Goal: Task Accomplishment & Management: Manage account settings

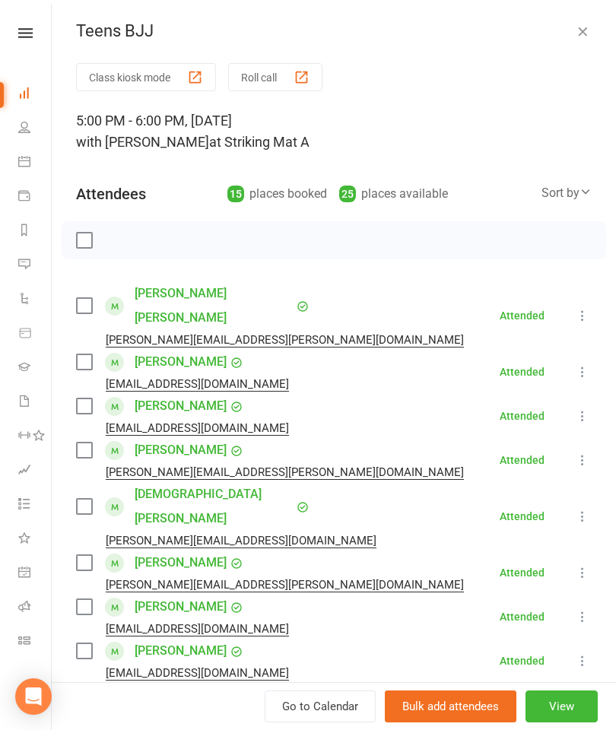
scroll to position [-1, 0]
click at [578, 33] on icon "button" at bounding box center [582, 31] width 15 height 15
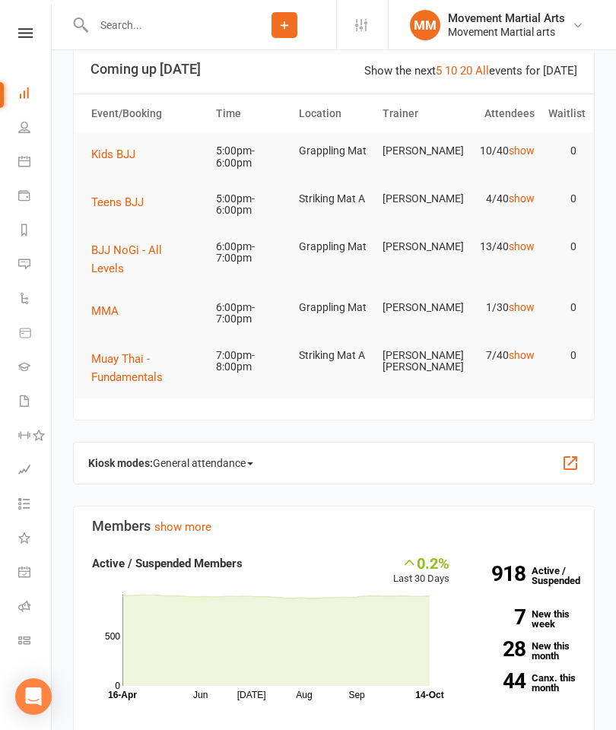
scroll to position [0, 0]
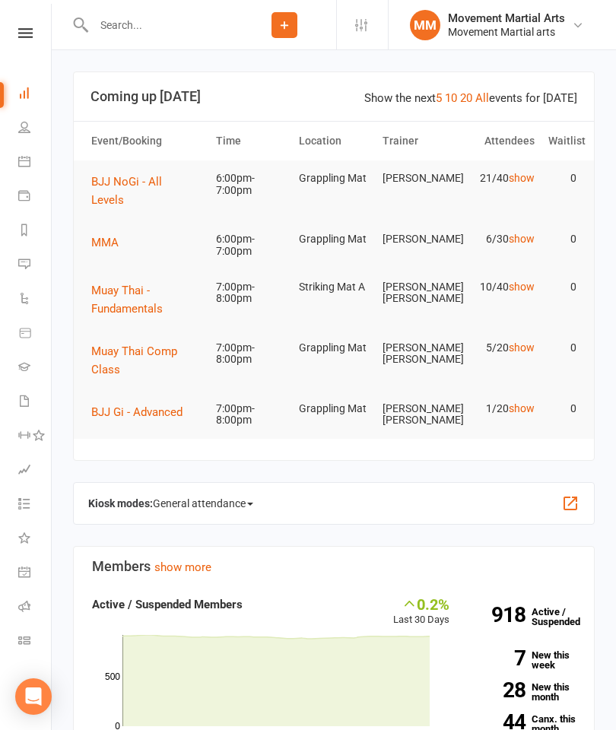
click at [162, 178] on span "BJJ NoGi - All Levels" at bounding box center [126, 191] width 71 height 32
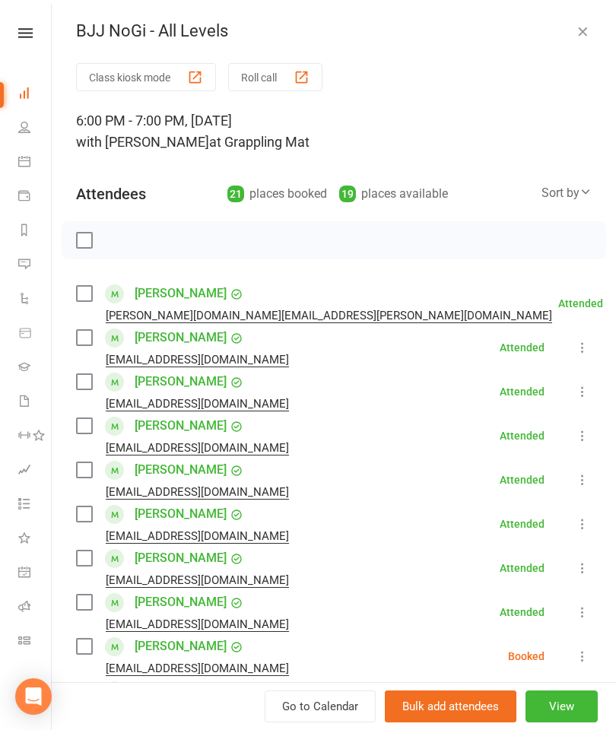
click at [86, 382] on label at bounding box center [83, 381] width 15 height 15
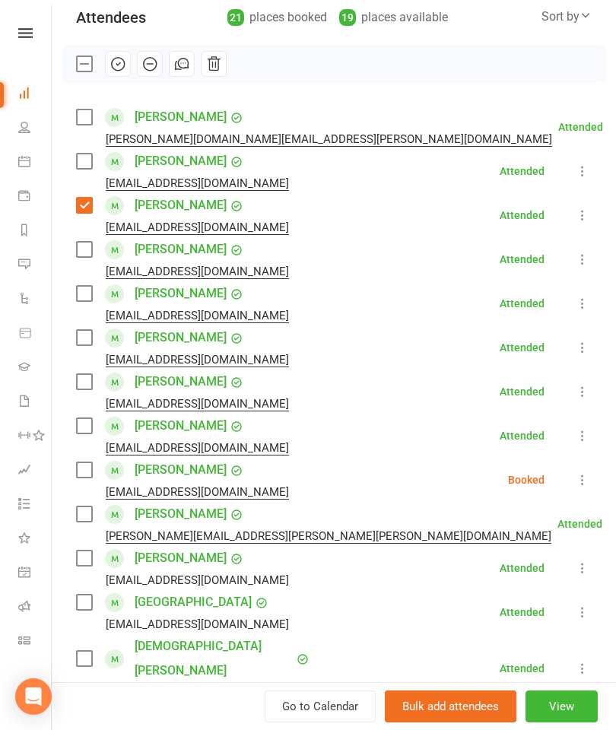
scroll to position [222, 0]
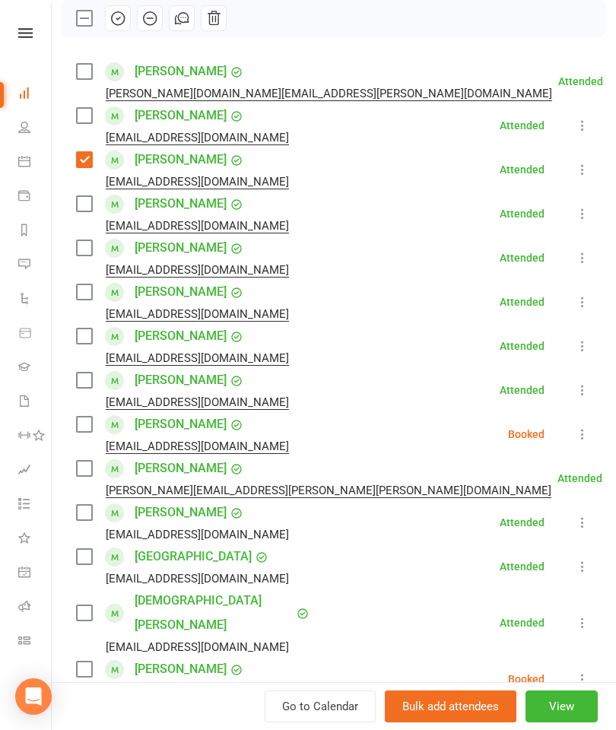
click at [70, 475] on div "Class kiosk mode Roll call 6:00 PM - 7:00 PM, Tuesday, October, 14, 2025 with A…" at bounding box center [334, 562] width 564 height 1443
click at [86, 471] on label at bounding box center [83, 468] width 15 height 15
click at [78, 286] on label at bounding box center [83, 291] width 15 height 15
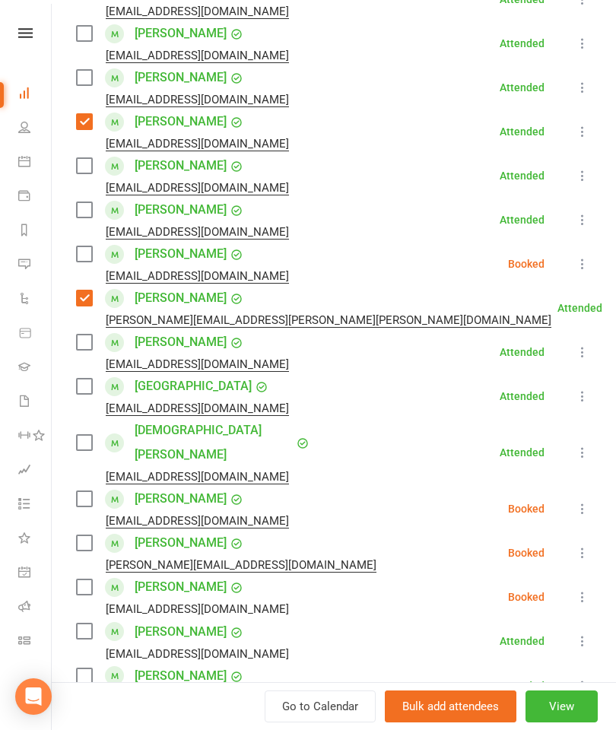
scroll to position [393, 0]
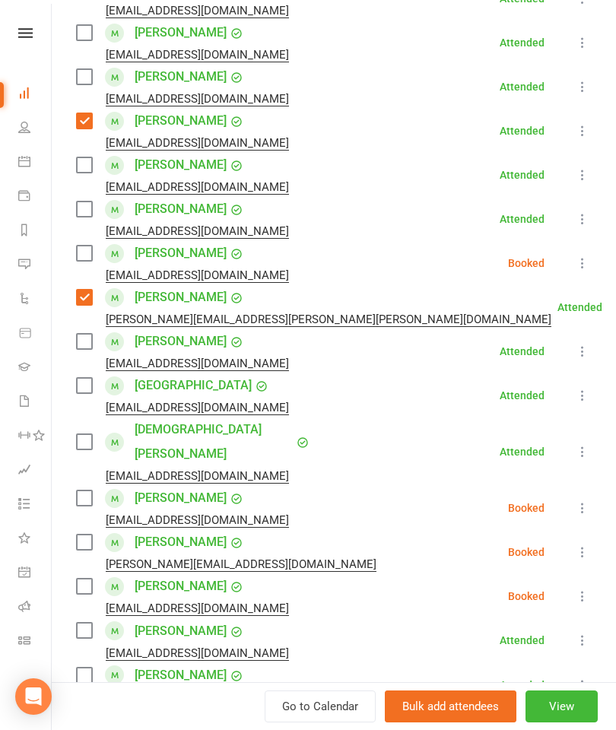
click at [81, 579] on label at bounding box center [83, 586] width 15 height 15
click at [78, 393] on label at bounding box center [83, 385] width 15 height 15
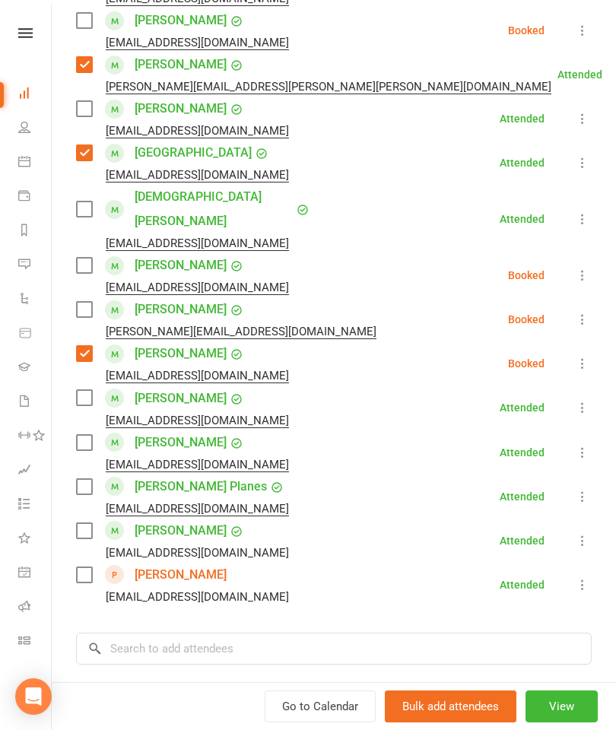
scroll to position [651, 0]
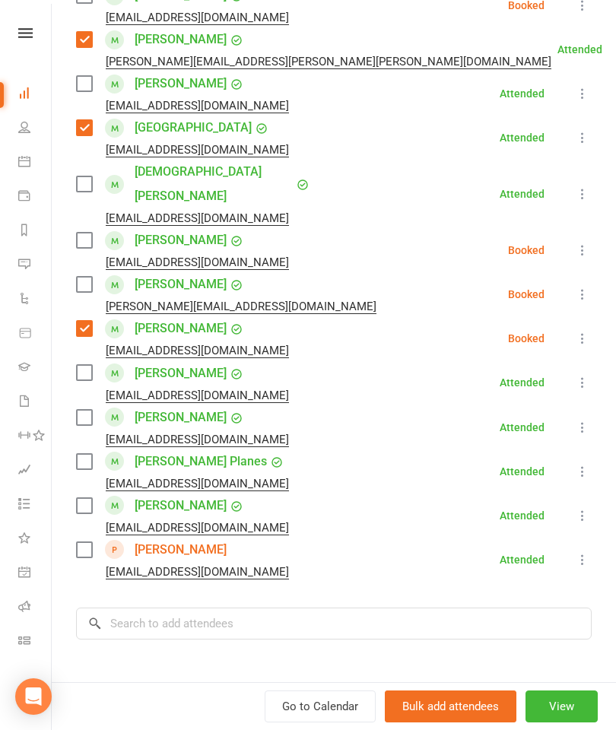
click at [80, 498] on label at bounding box center [83, 505] width 15 height 15
click at [589, 552] on icon at bounding box center [582, 559] width 15 height 15
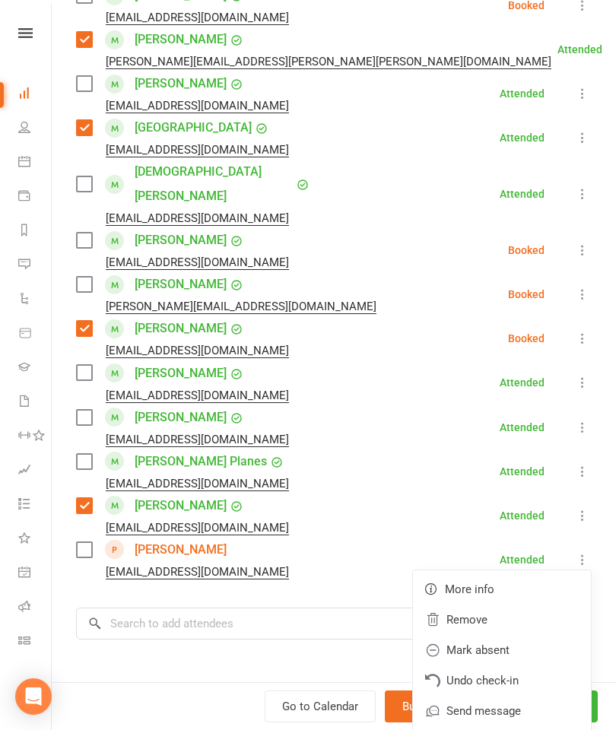
click at [494, 605] on link "Remove" at bounding box center [502, 620] width 178 height 30
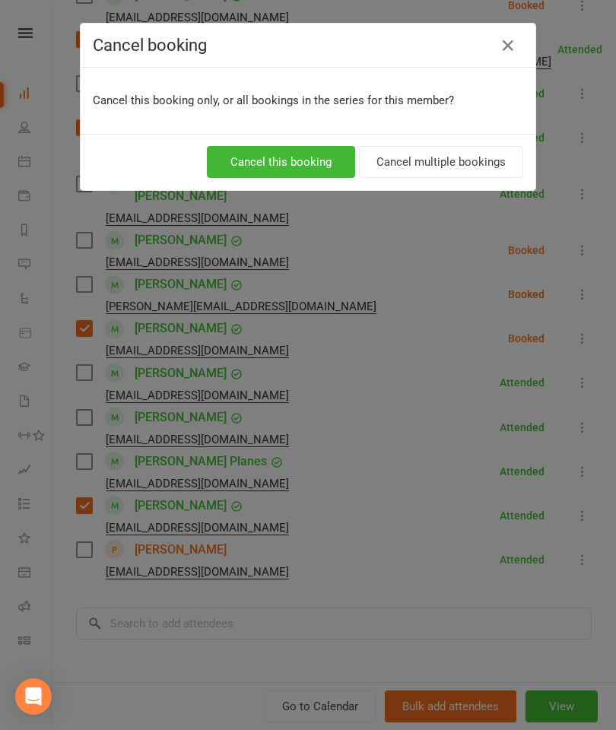
click at [292, 173] on button "Cancel this booking" at bounding box center [281, 162] width 148 height 32
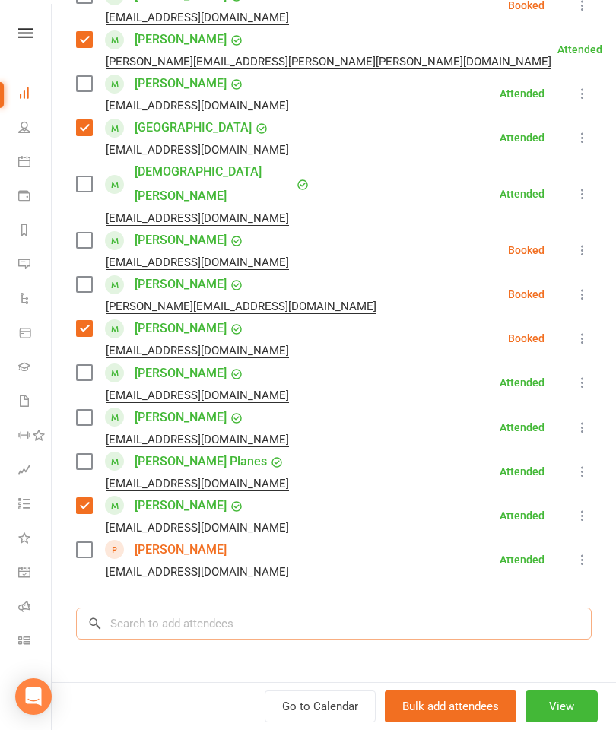
click at [221, 610] on input "search" at bounding box center [334, 624] width 516 height 32
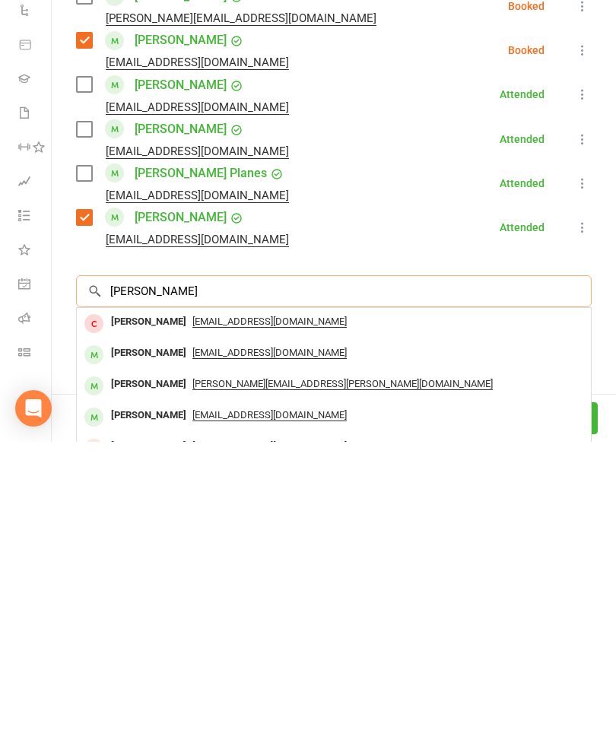
type input "Victor sui"
click at [130, 693] on div "[PERSON_NAME]" at bounding box center [148, 704] width 87 height 22
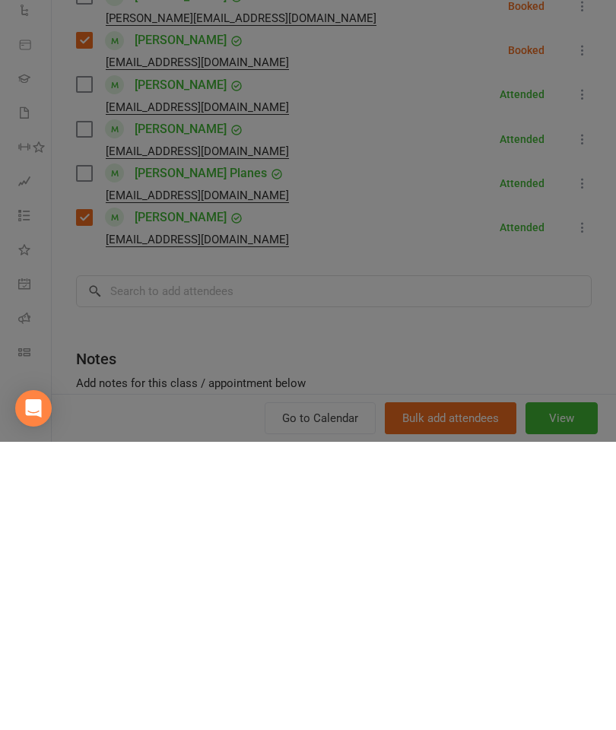
scroll to position [378, 0]
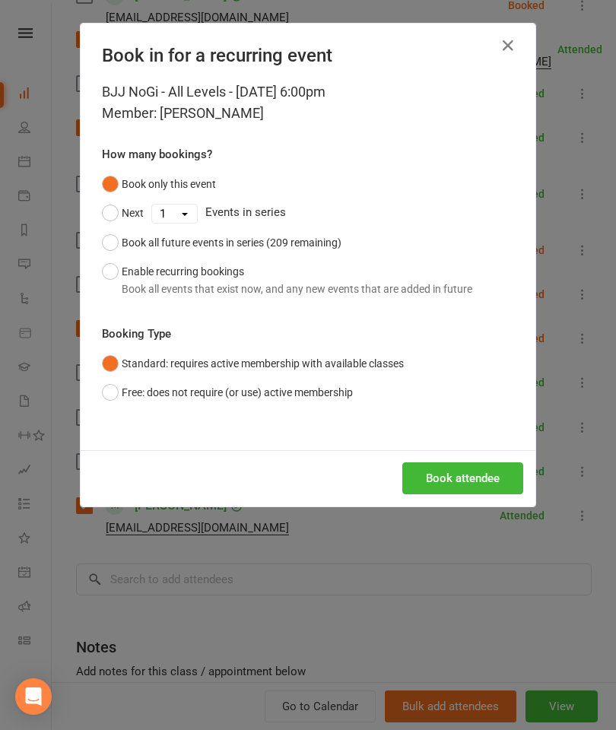
click at [477, 491] on button "Book attendee" at bounding box center [462, 478] width 121 height 32
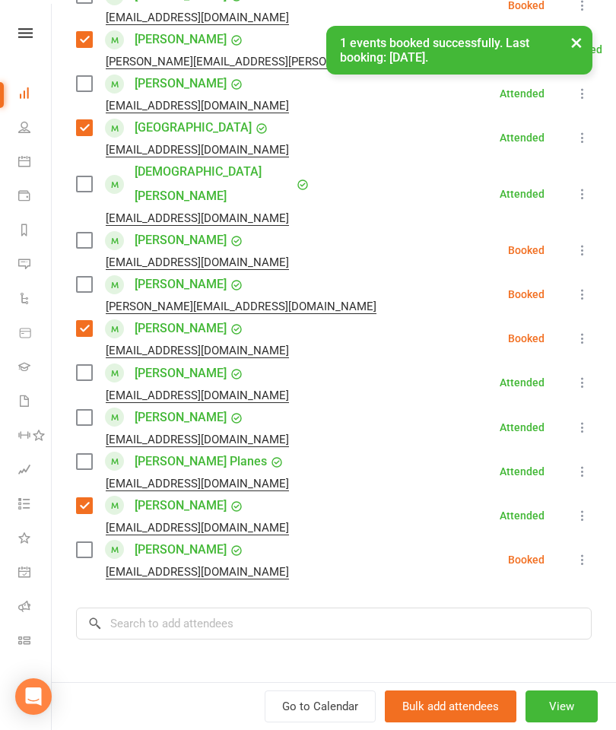
click at [81, 365] on label at bounding box center [83, 372] width 15 height 15
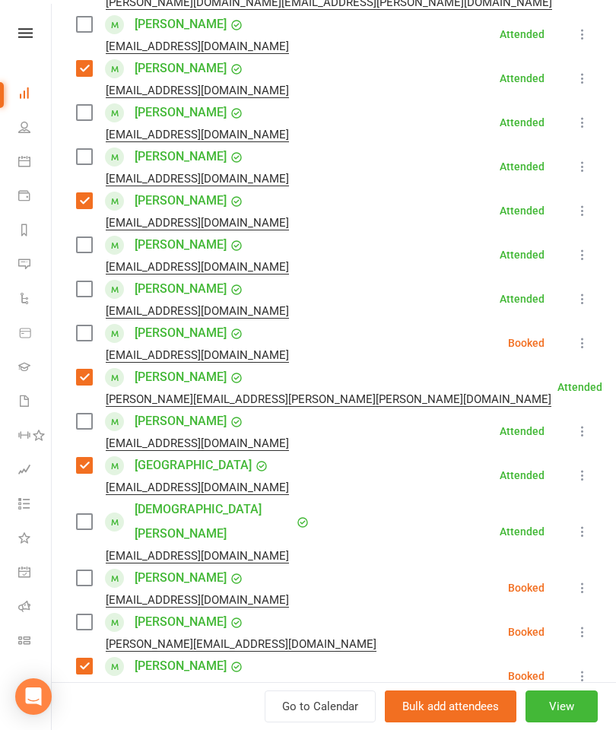
scroll to position [317, 0]
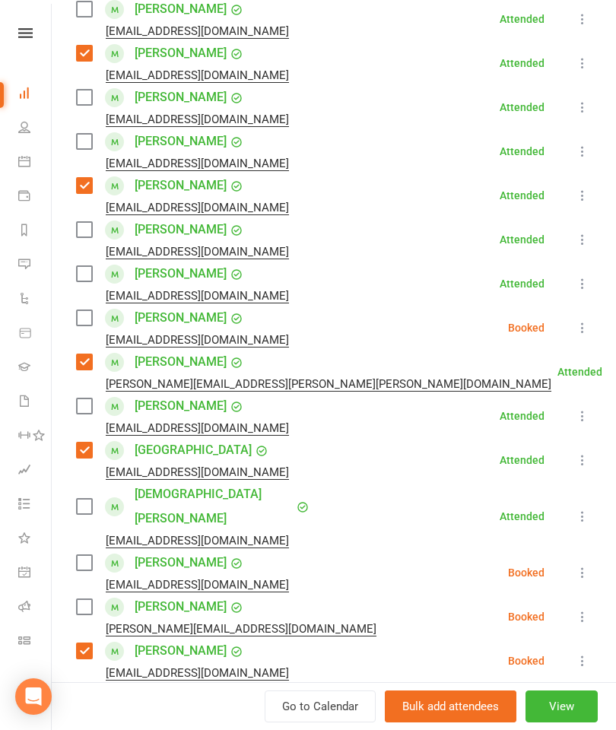
click at [88, 599] on label at bounding box center [83, 606] width 15 height 15
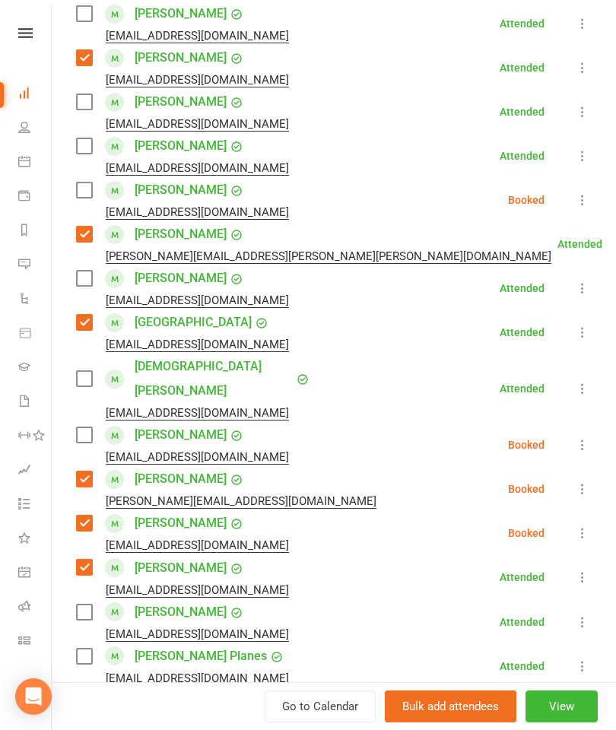
scroll to position [664, 0]
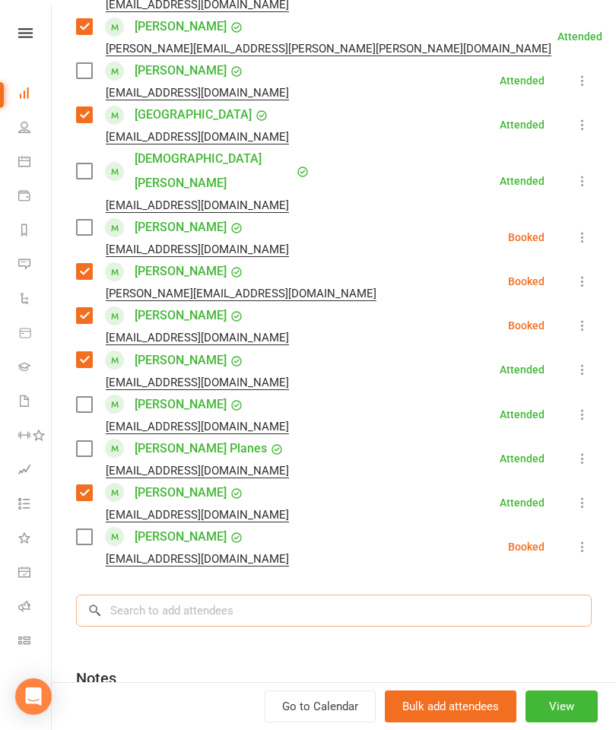
click at [239, 595] on input "search" at bounding box center [334, 611] width 516 height 32
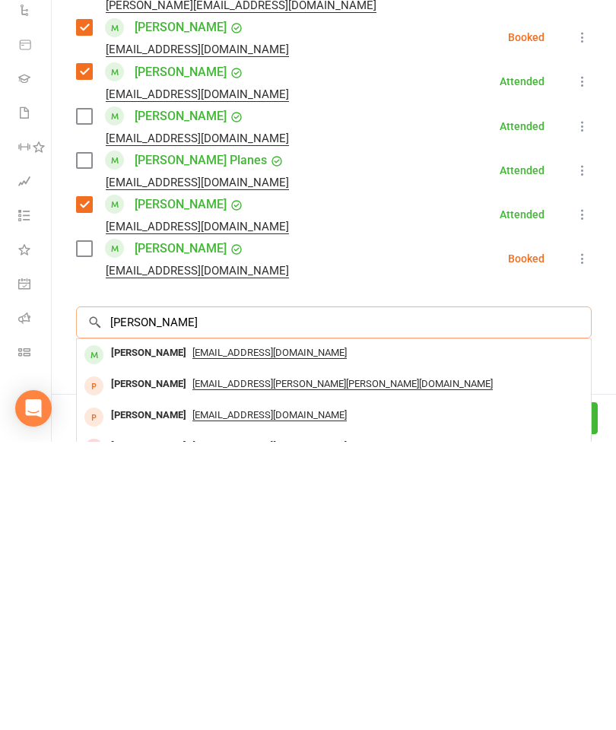
type input "Steve chan"
click at [151, 630] on div "[PERSON_NAME]" at bounding box center [148, 641] width 87 height 22
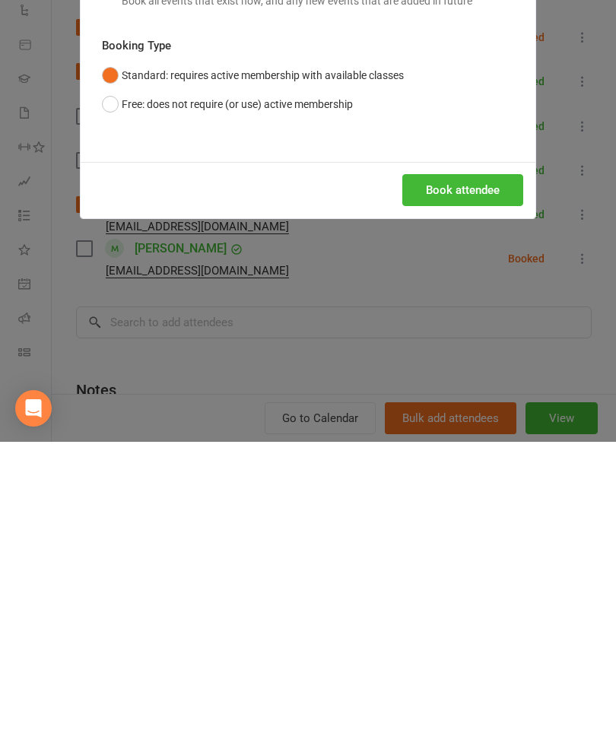
scroll to position [743, 0]
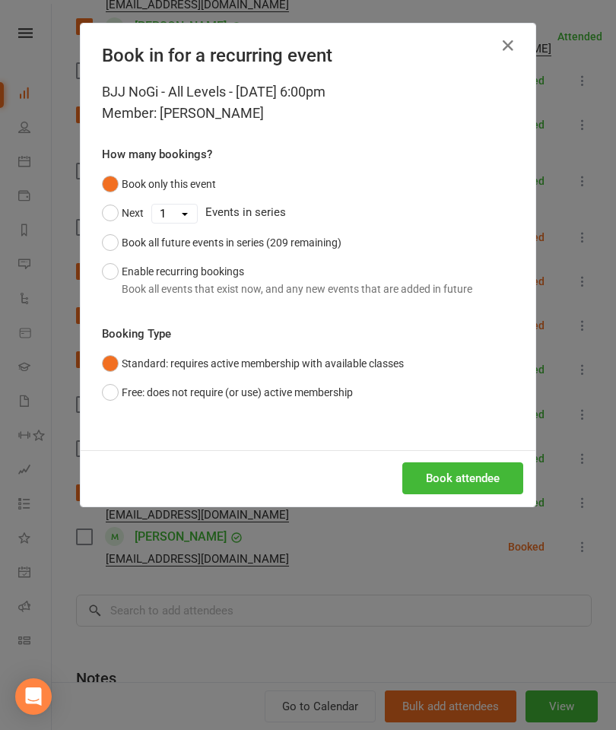
click at [464, 479] on button "Book attendee" at bounding box center [462, 478] width 121 height 32
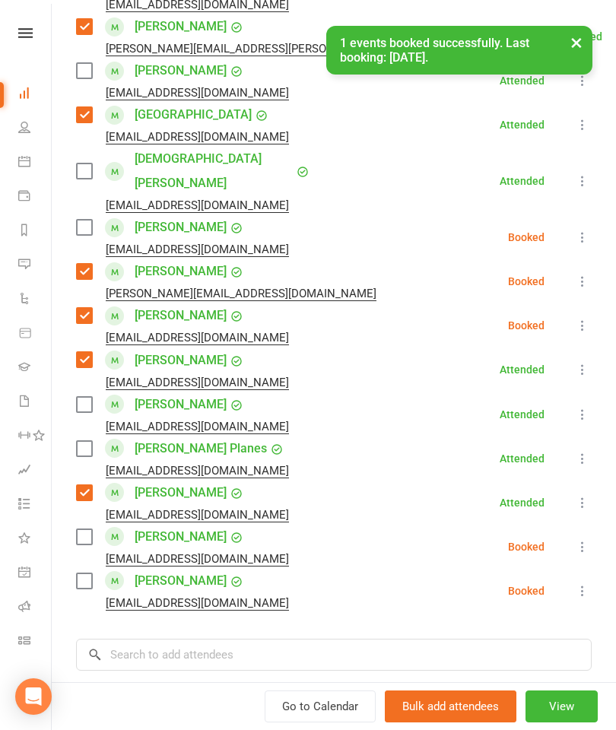
click at [81, 529] on label at bounding box center [83, 536] width 15 height 15
click at [86, 397] on label at bounding box center [83, 404] width 15 height 15
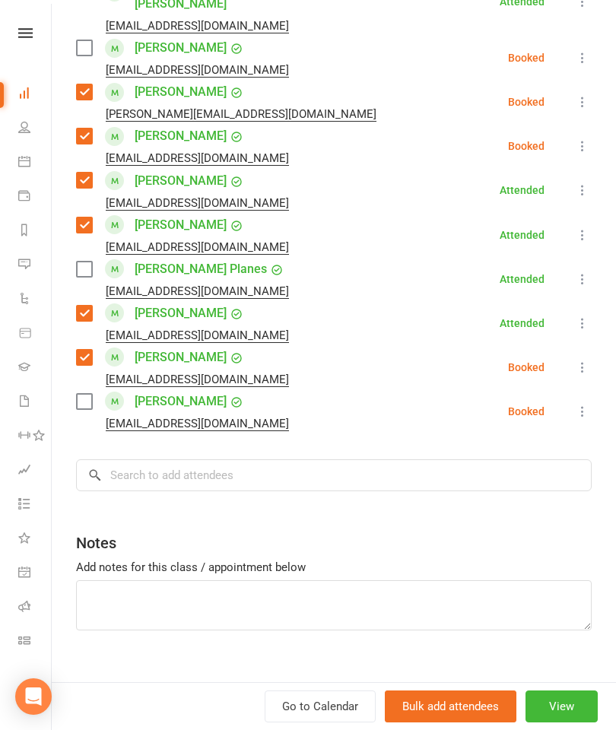
scroll to position [843, 0]
click at [324, 459] on input "search" at bounding box center [334, 475] width 516 height 32
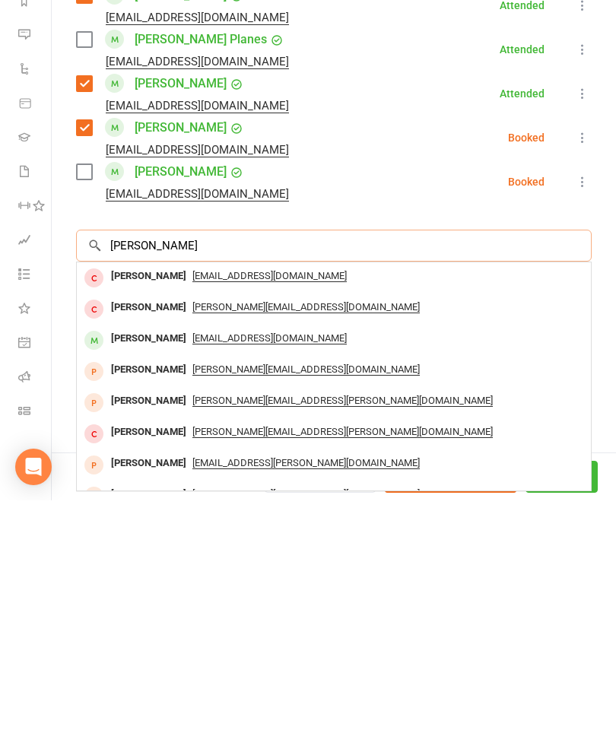
type input "Corey"
click at [135, 557] on div "[PERSON_NAME]" at bounding box center [148, 568] width 87 height 22
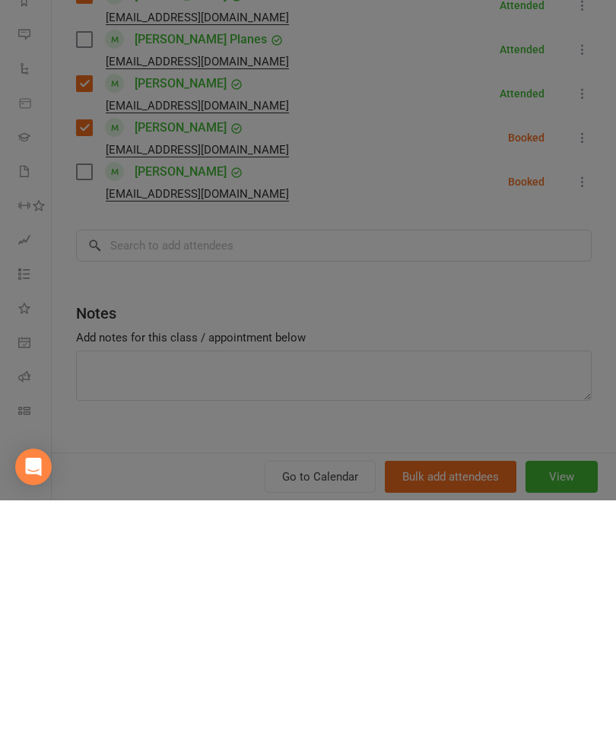
scroll to position [973, 0]
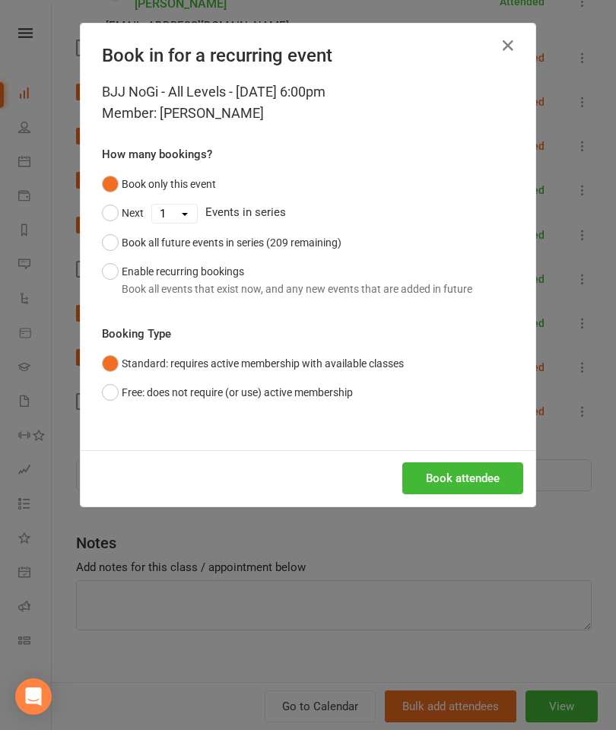
click at [461, 490] on button "Book attendee" at bounding box center [462, 478] width 121 height 32
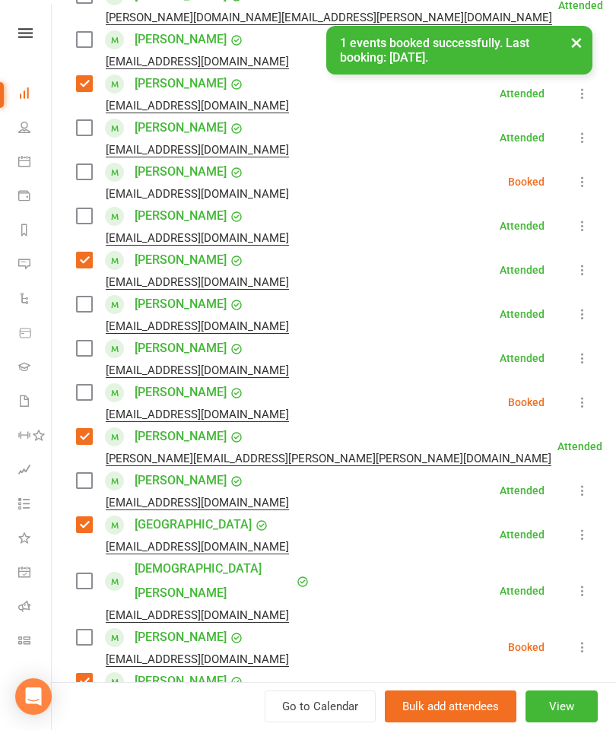
scroll to position [283, 0]
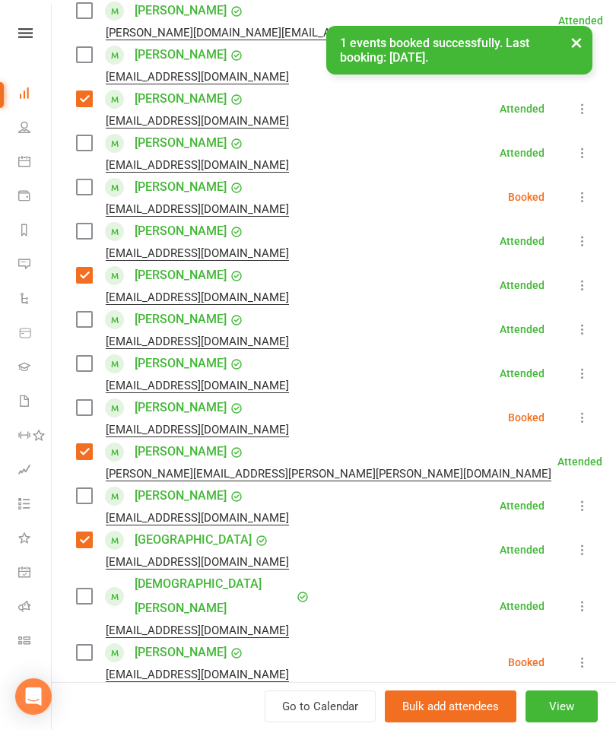
click at [84, 186] on label at bounding box center [83, 186] width 15 height 15
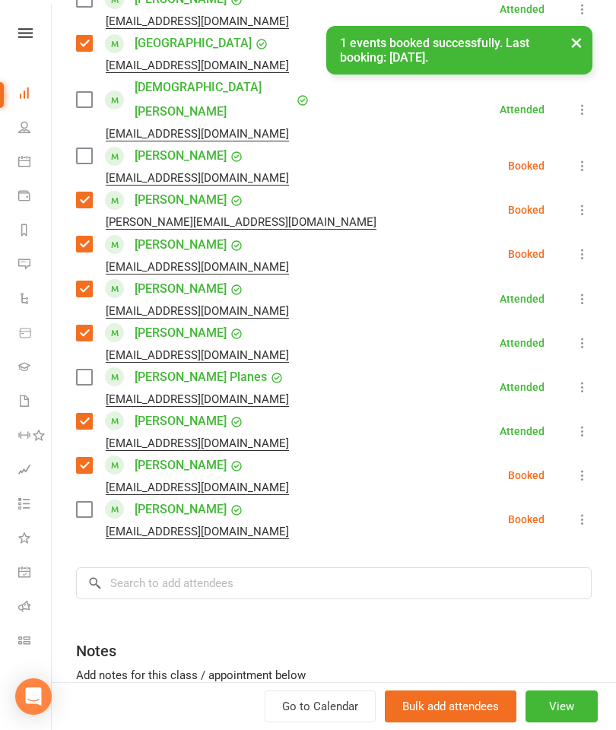
scroll to position [808, 0]
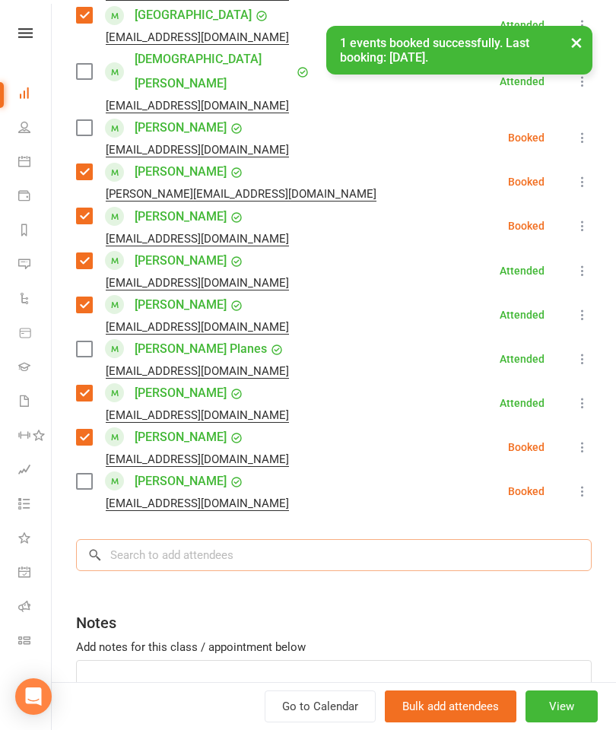
click at [221, 539] on input "search" at bounding box center [334, 555] width 516 height 32
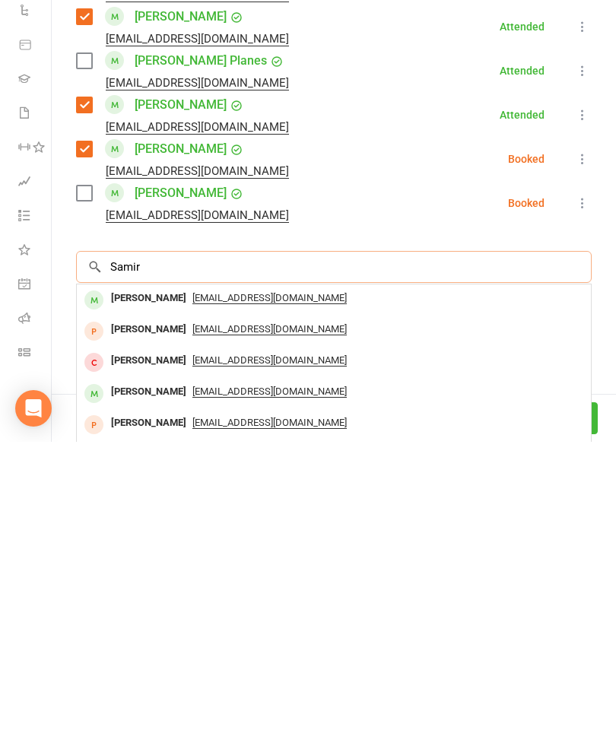
type input "Samir"
click at [154, 576] on div "[PERSON_NAME]" at bounding box center [148, 587] width 87 height 22
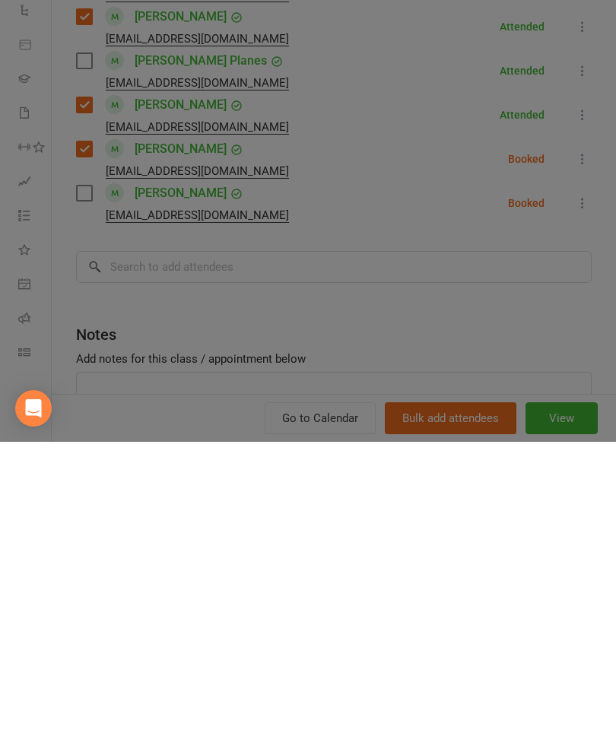
scroll to position [1282, 0]
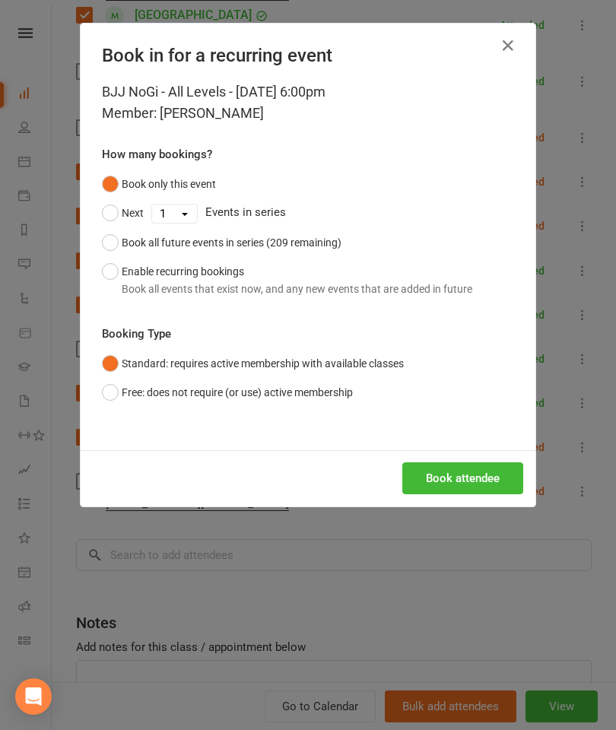
click at [457, 474] on button "Book attendee" at bounding box center [462, 478] width 121 height 32
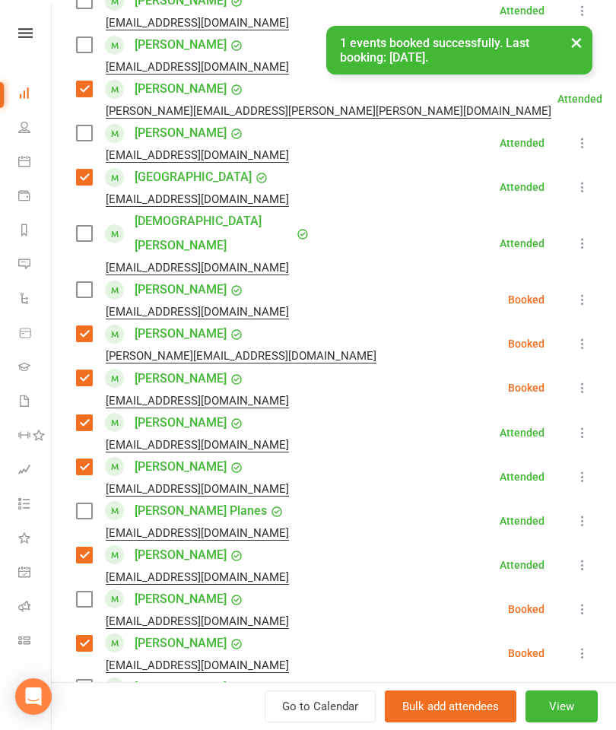
scroll to position [656, 0]
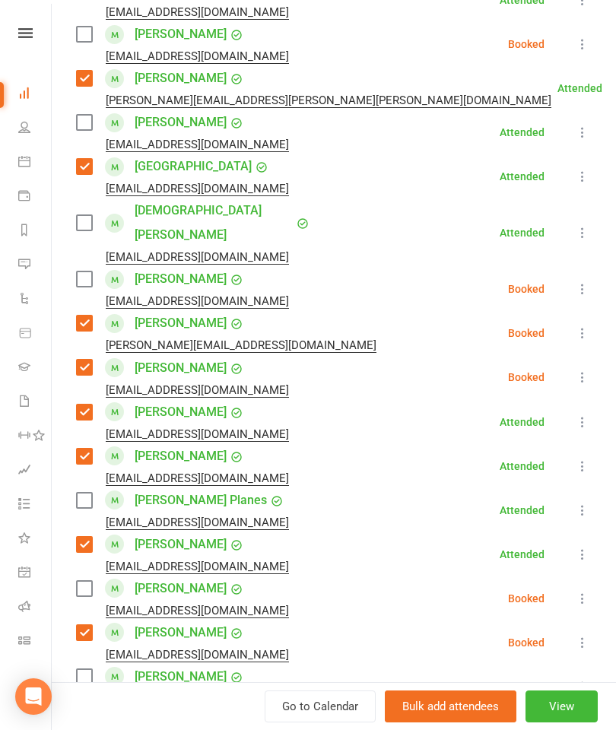
click at [85, 581] on label at bounding box center [83, 588] width 15 height 15
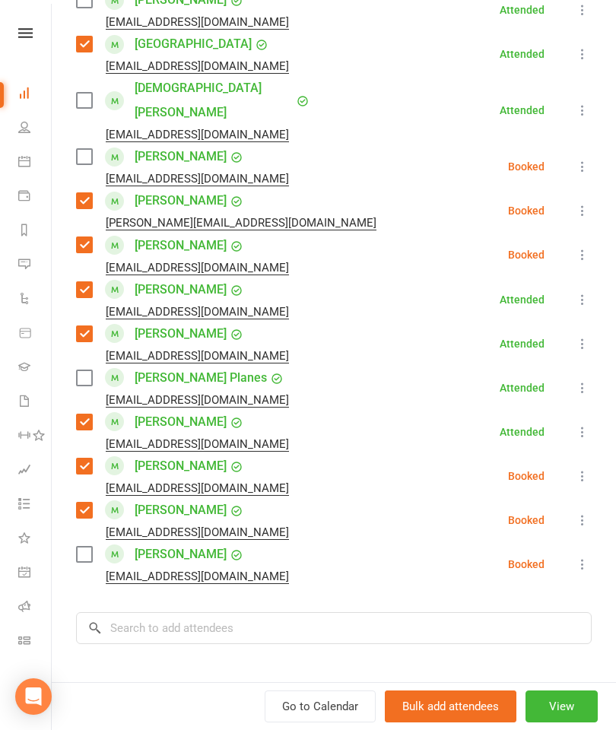
scroll to position [786, 0]
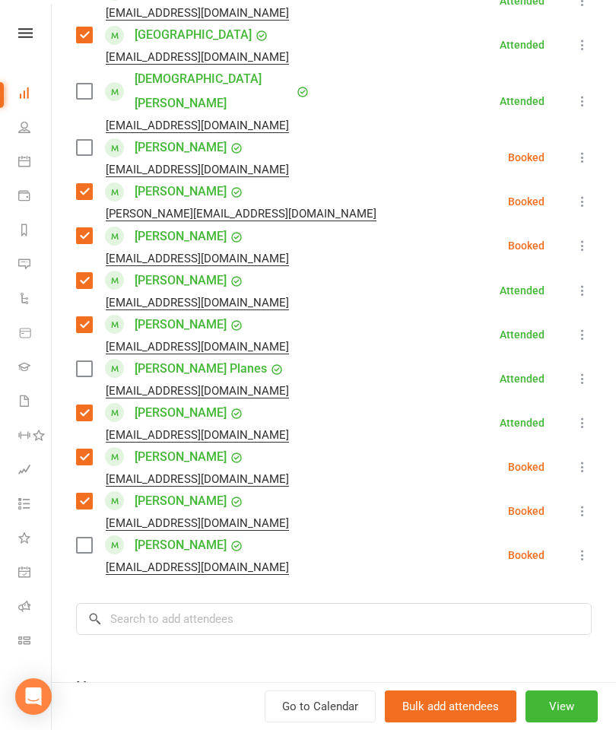
click at [88, 84] on label at bounding box center [83, 91] width 15 height 15
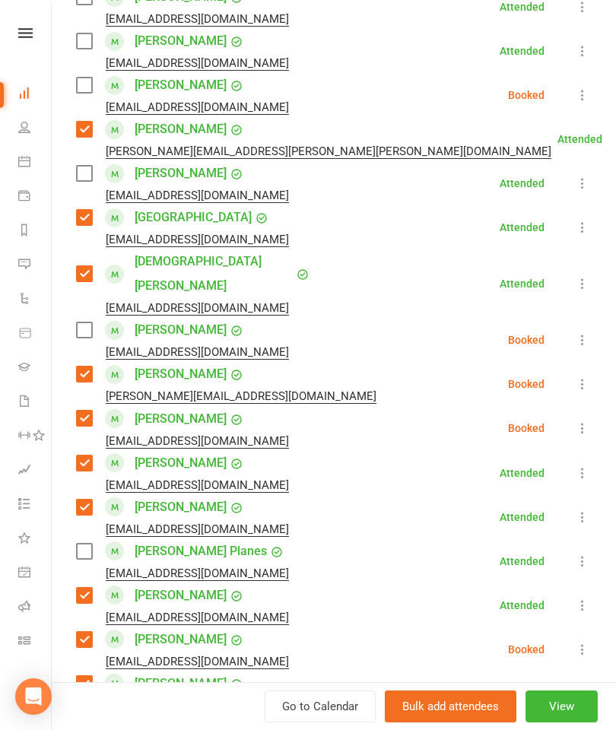
scroll to position [605, 0]
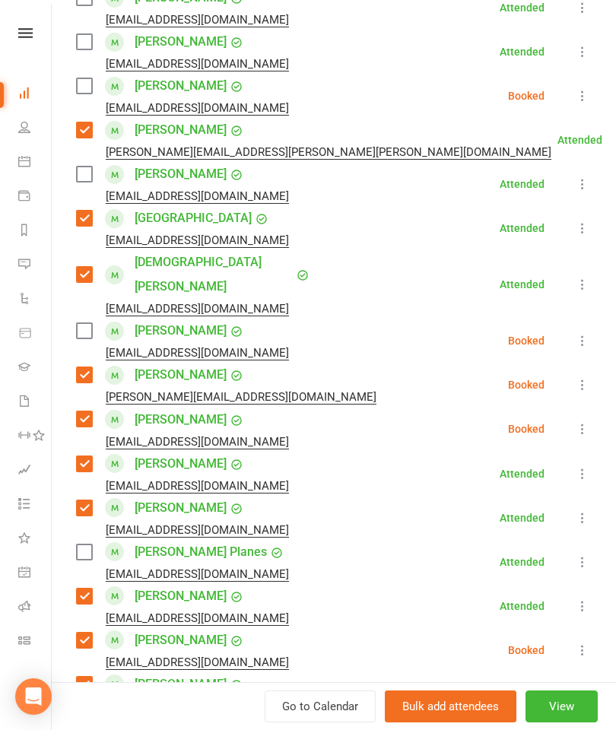
click at [138, 206] on link "[GEOGRAPHIC_DATA]" at bounding box center [193, 218] width 117 height 24
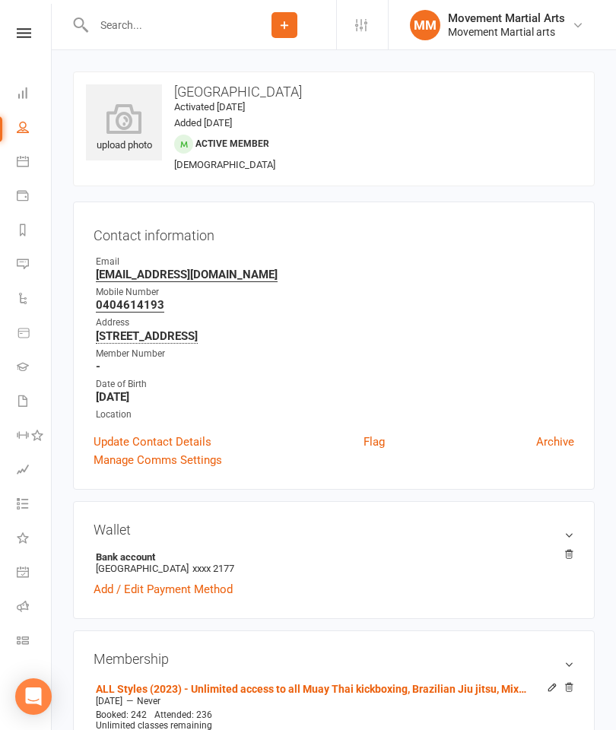
scroll to position [0, 3]
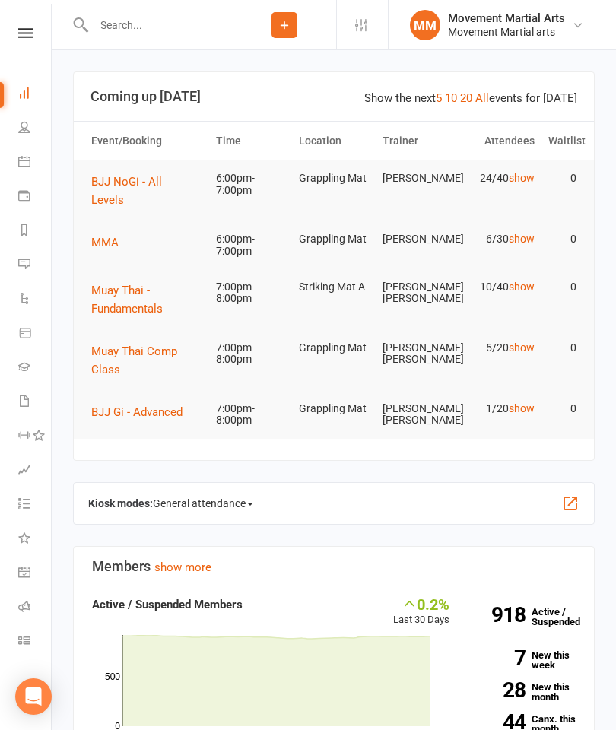
click at [162, 183] on span "BJJ NoGi - All Levels" at bounding box center [126, 191] width 71 height 32
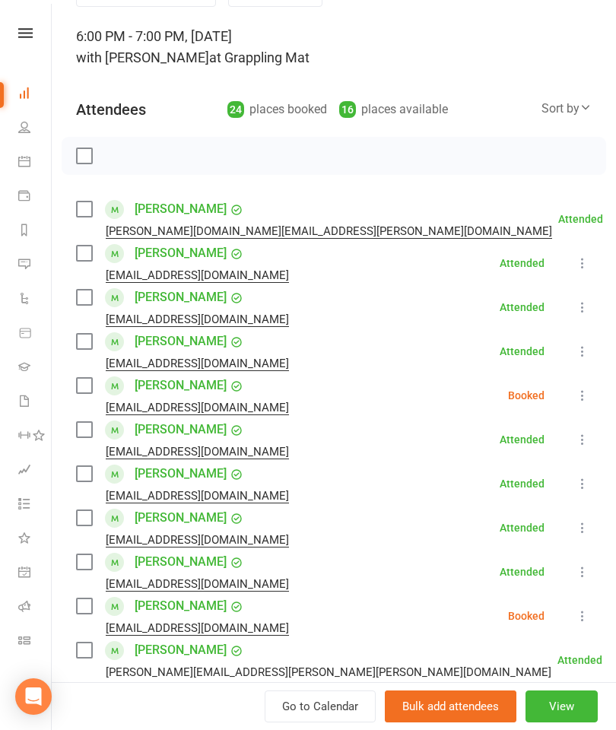
scroll to position [88, 0]
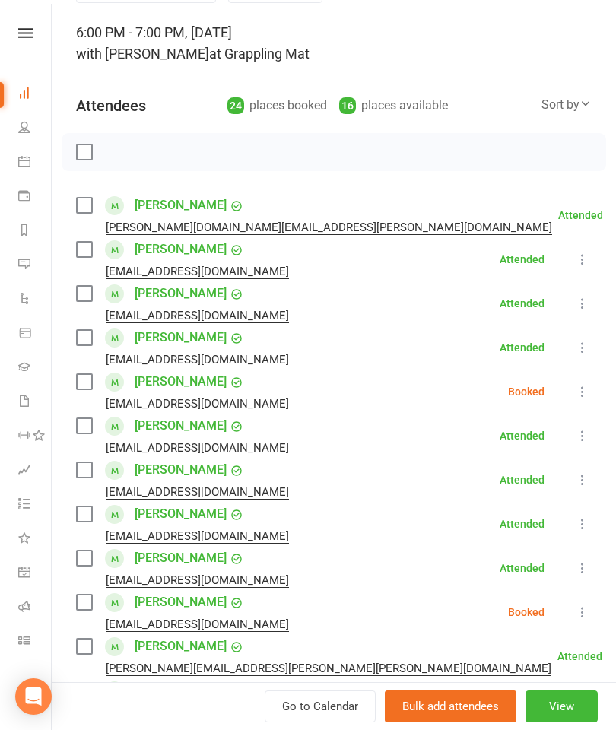
click at [78, 290] on label at bounding box center [83, 293] width 15 height 15
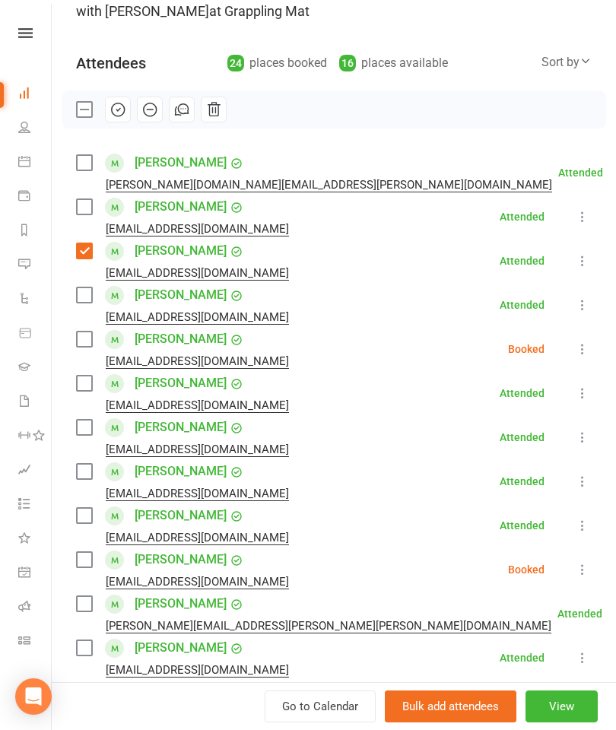
click at [84, 345] on label at bounding box center [83, 339] width 15 height 15
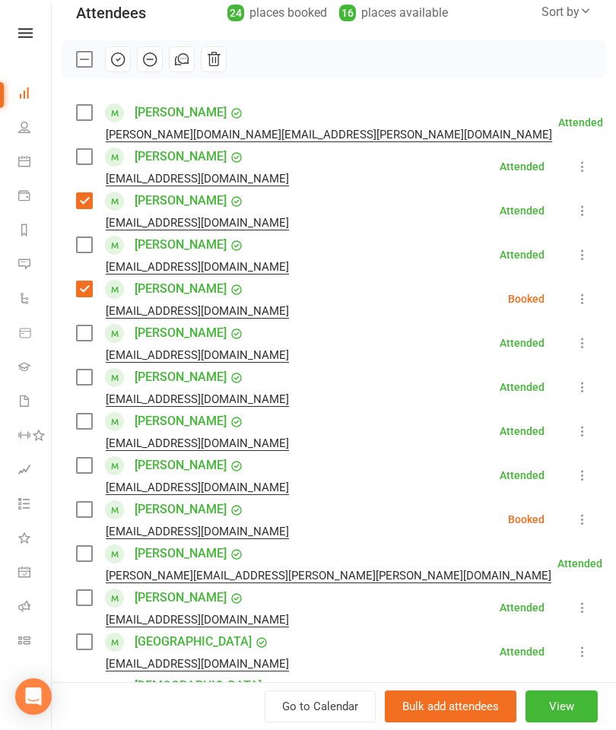
click at [90, 373] on label at bounding box center [83, 377] width 15 height 15
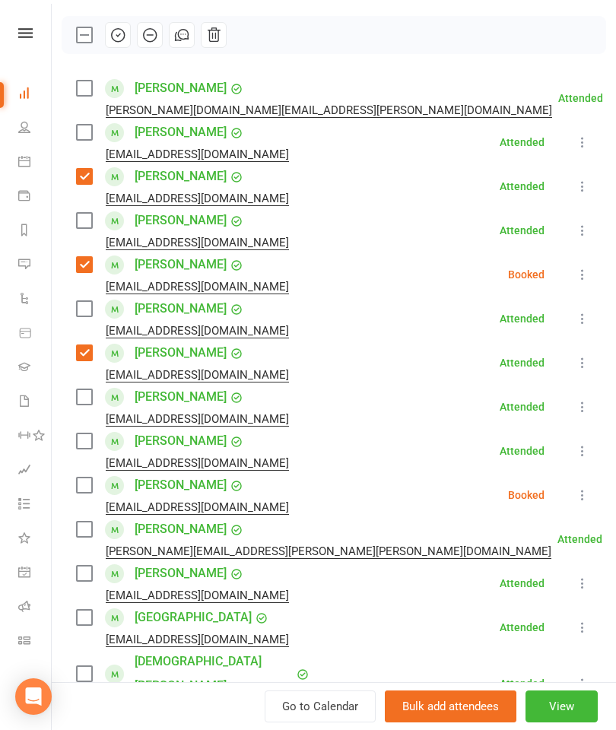
click at [91, 437] on label at bounding box center [83, 440] width 15 height 15
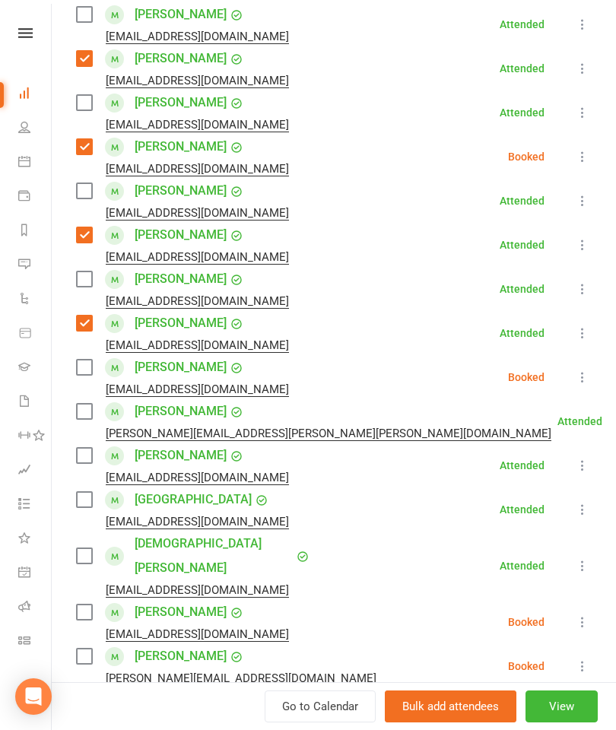
scroll to position [332, 0]
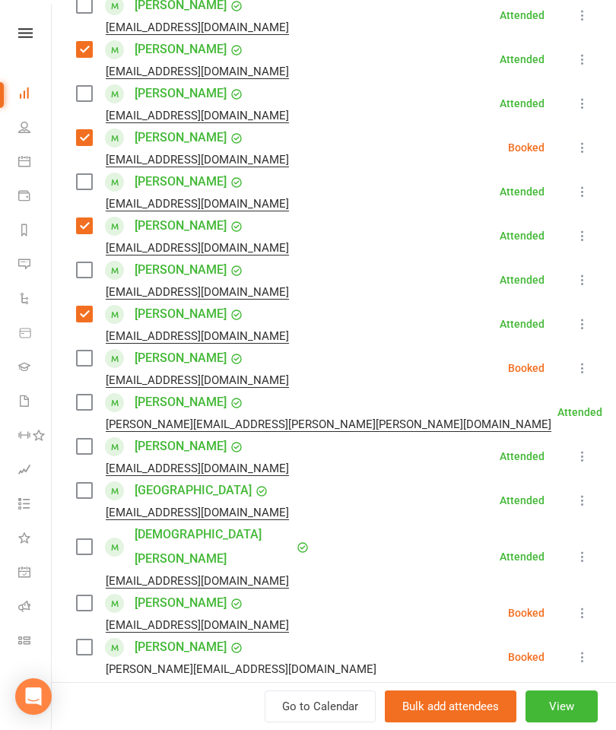
click at [87, 398] on label at bounding box center [83, 402] width 15 height 15
click at [90, 481] on div "[PERSON_NAME] [EMAIL_ADDRESS][DOMAIN_NAME]" at bounding box center [185, 500] width 219 height 44
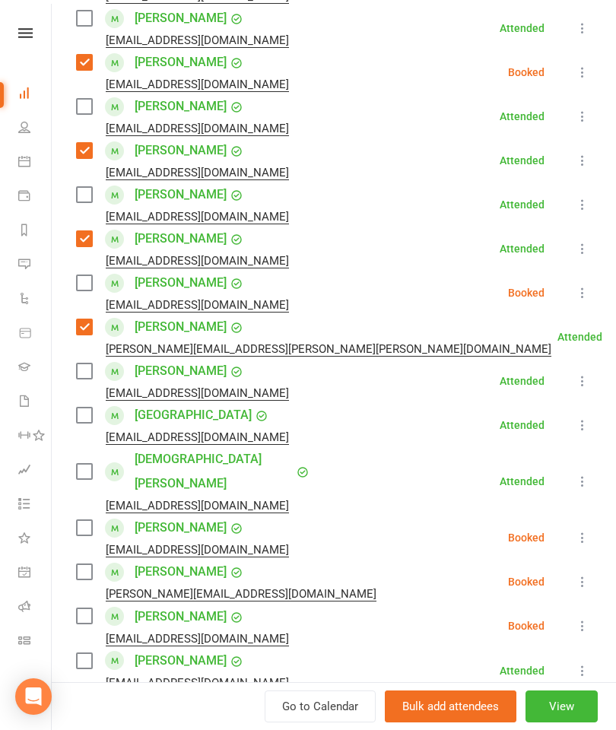
click at [83, 411] on label at bounding box center [83, 415] width 15 height 15
click at [89, 464] on label at bounding box center [83, 471] width 15 height 15
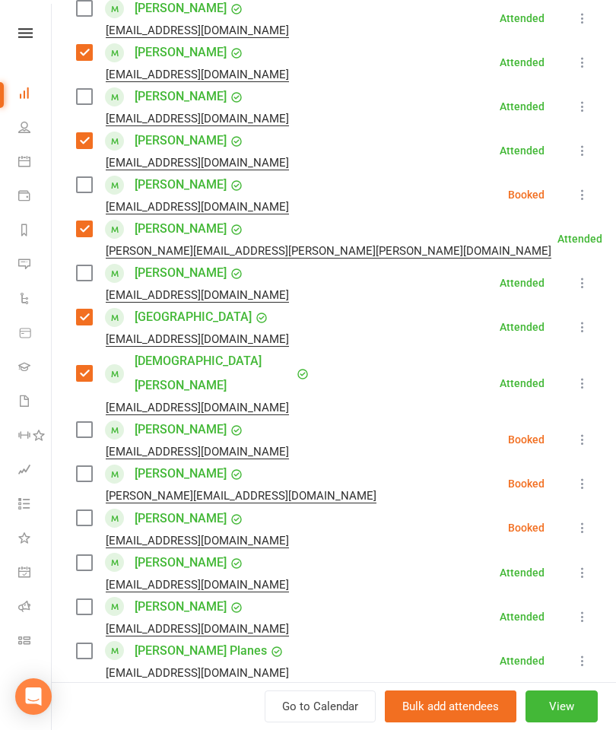
scroll to position [507, 0]
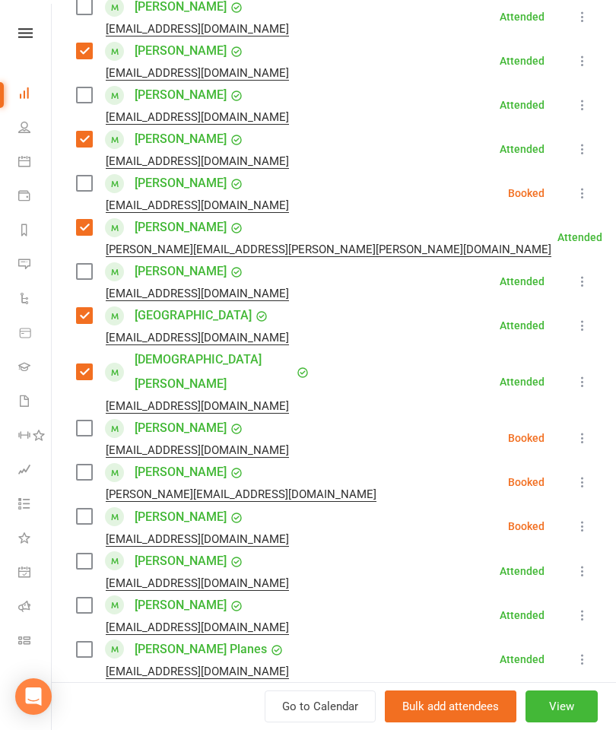
click at [90, 465] on label at bounding box center [83, 472] width 15 height 15
click at [90, 509] on label at bounding box center [83, 516] width 15 height 15
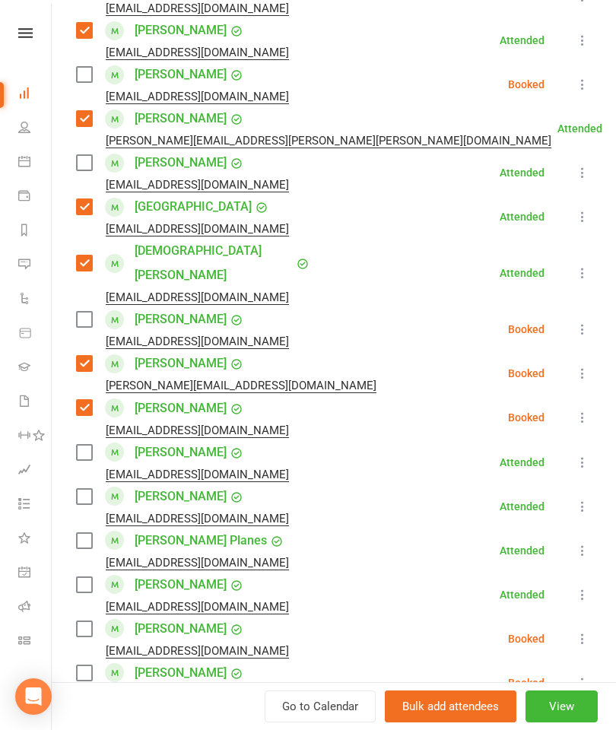
scroll to position [634, 0]
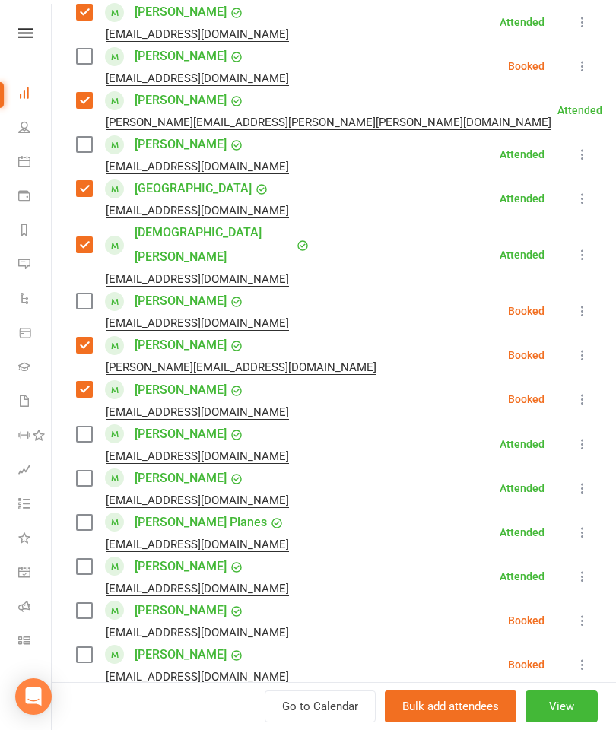
click at [90, 427] on label at bounding box center [83, 434] width 15 height 15
click at [87, 471] on label at bounding box center [83, 478] width 15 height 15
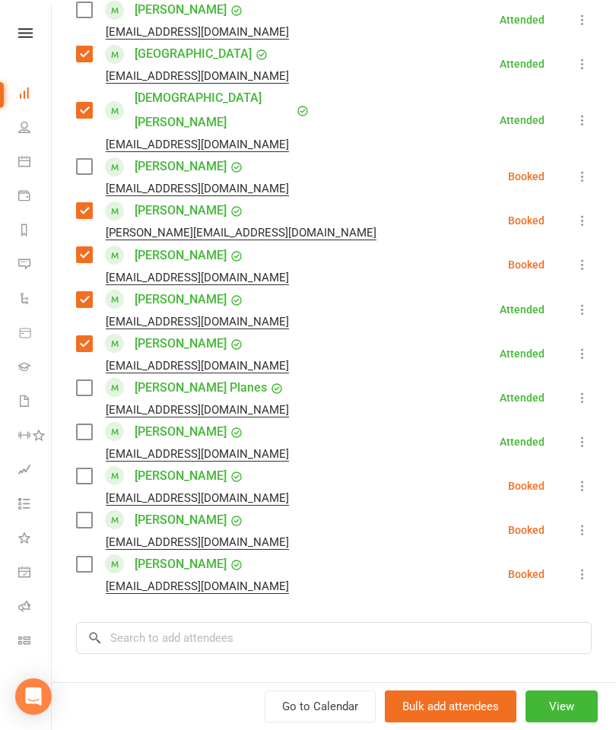
scroll to position [770, 0]
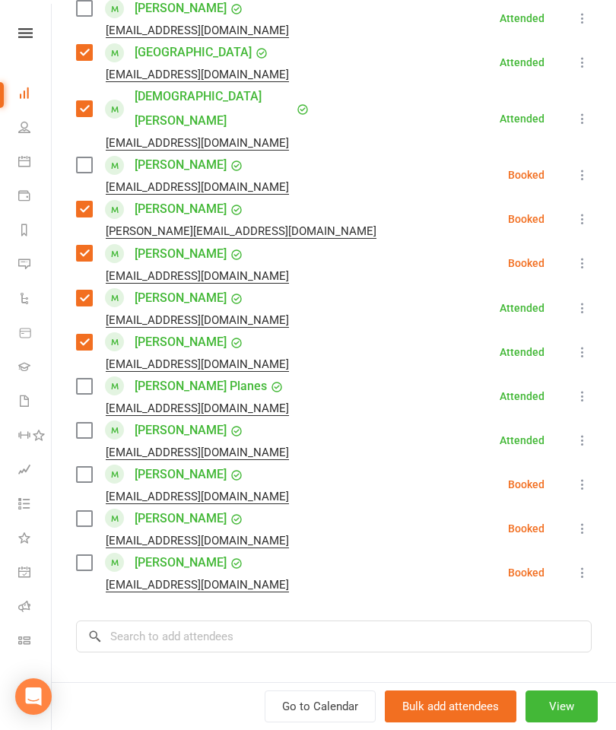
click at [84, 423] on label at bounding box center [83, 430] width 15 height 15
click at [80, 487] on div "[EMAIL_ADDRESS][DOMAIN_NAME]" at bounding box center [185, 497] width 219 height 20
click at [91, 467] on label at bounding box center [83, 474] width 15 height 15
click at [87, 511] on label at bounding box center [83, 518] width 15 height 15
click at [88, 379] on label at bounding box center [83, 386] width 15 height 15
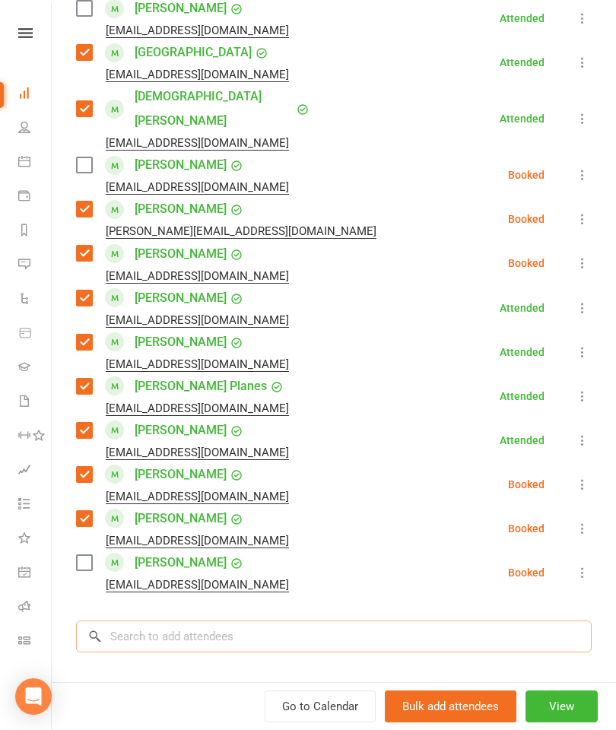
click at [240, 624] on input "search" at bounding box center [334, 637] width 516 height 32
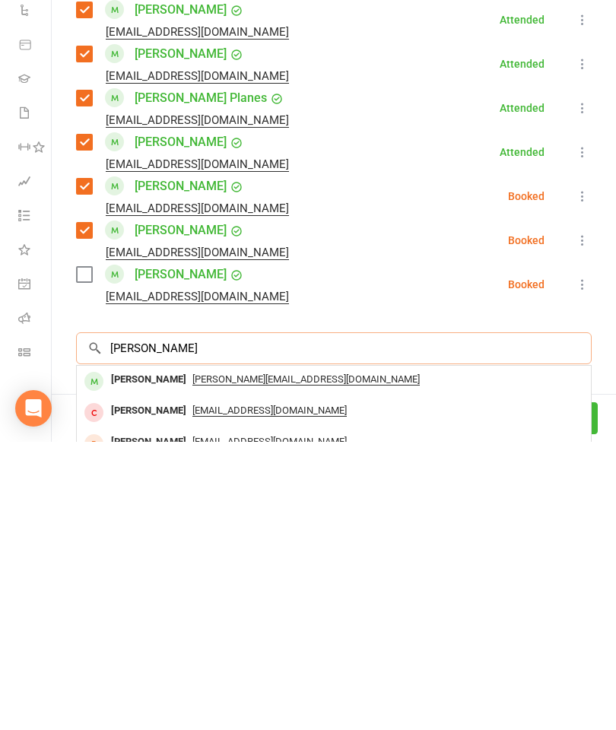
type input "[PERSON_NAME]"
click at [125, 657] on div "[PERSON_NAME]" at bounding box center [148, 668] width 87 height 22
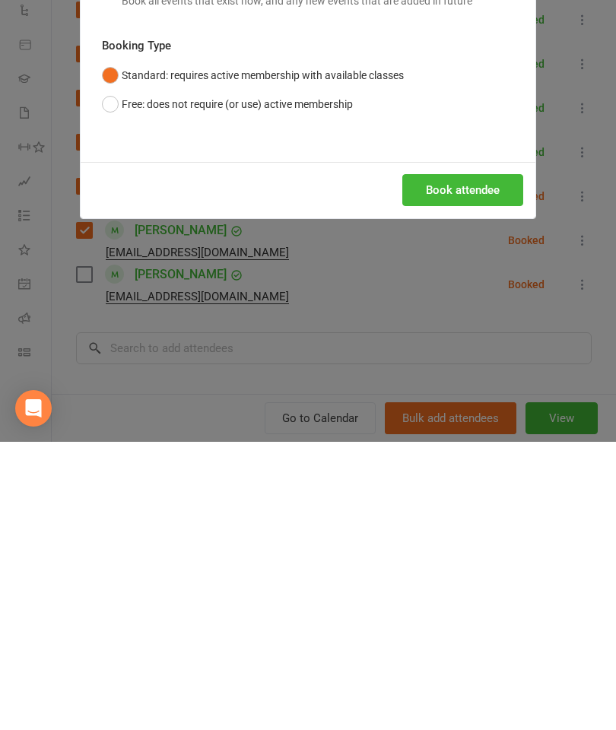
scroll to position [391, 0]
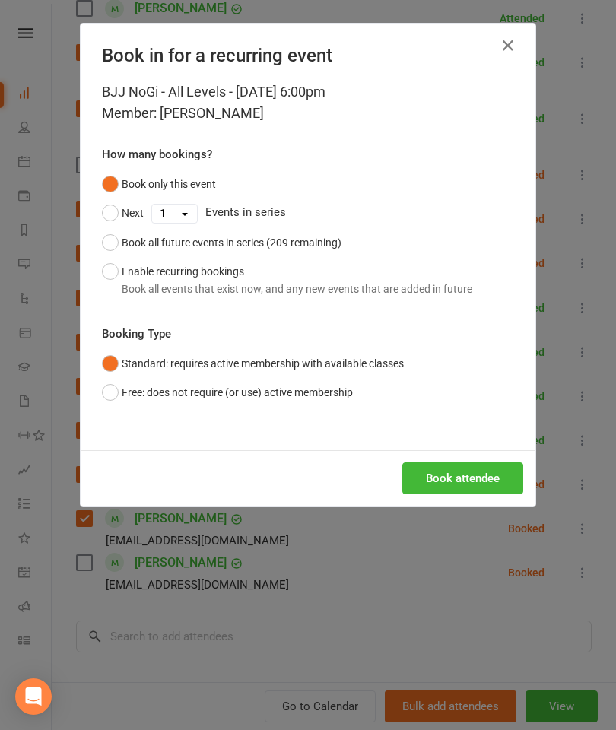
click at [441, 490] on button "Book attendee" at bounding box center [462, 478] width 121 height 32
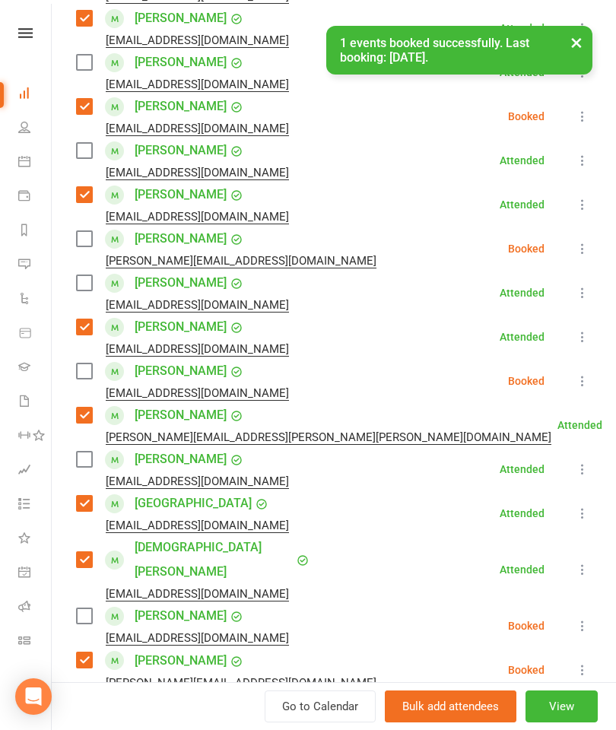
scroll to position [354, 0]
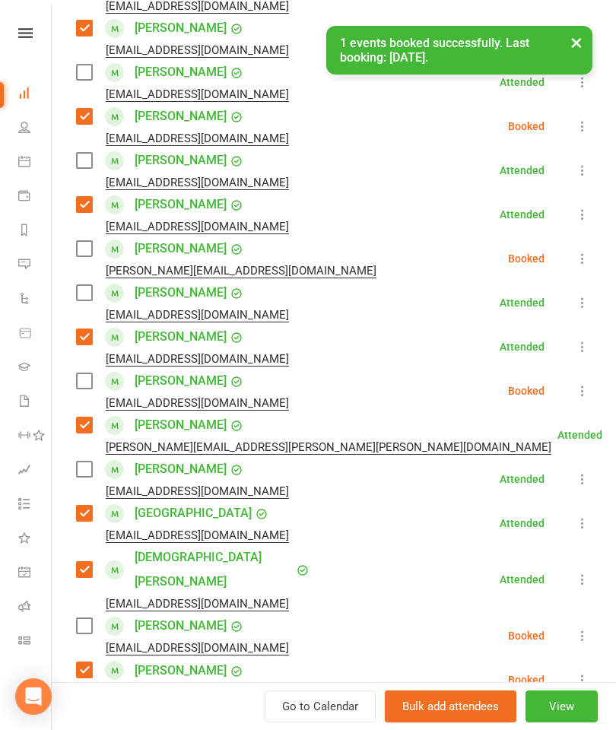
click at [91, 256] on label at bounding box center [83, 248] width 15 height 15
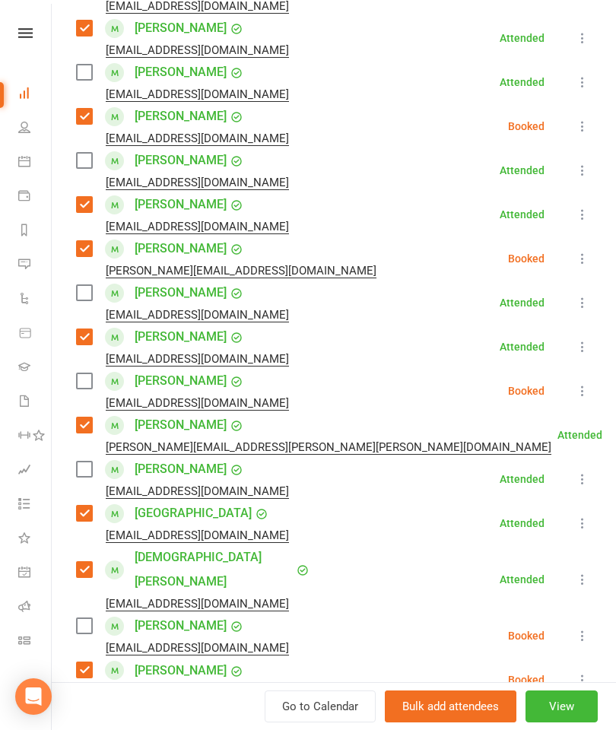
click at [86, 71] on label at bounding box center [83, 72] width 15 height 15
click at [88, 297] on label at bounding box center [83, 292] width 15 height 15
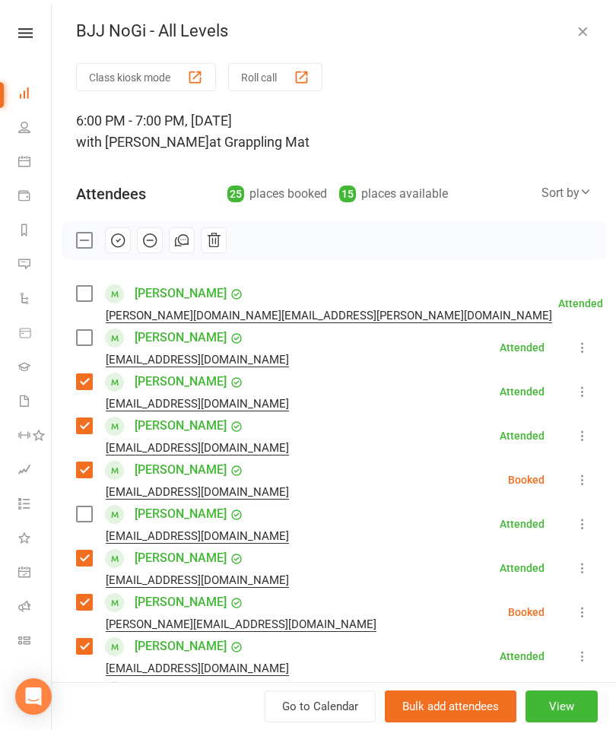
scroll to position [0, 0]
click at [84, 300] on label at bounding box center [83, 293] width 15 height 15
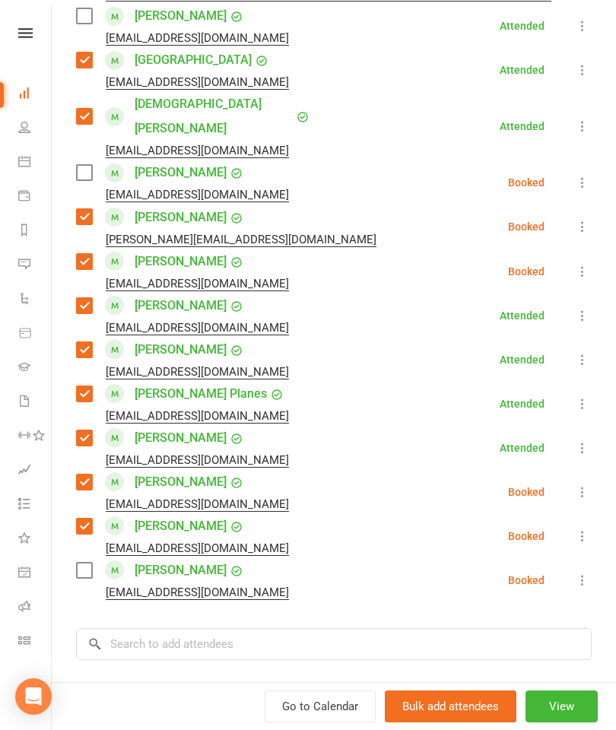
scroll to position [843, 0]
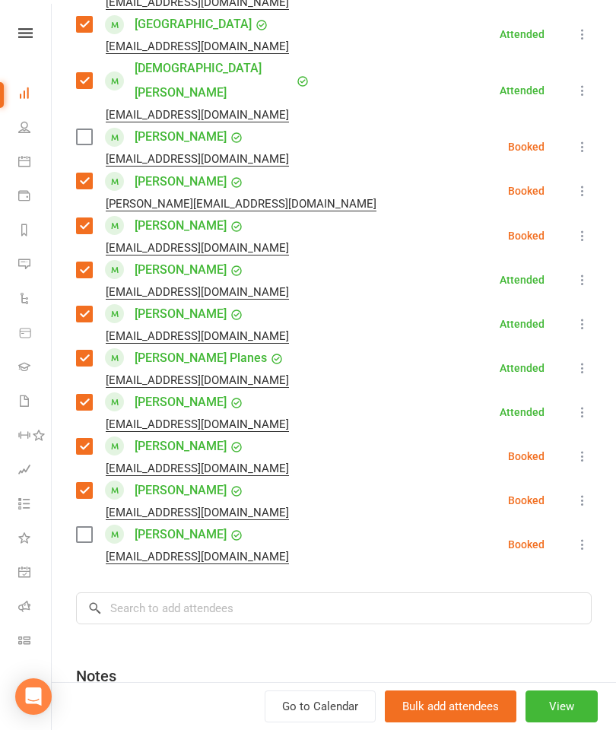
click at [91, 527] on label at bounding box center [83, 534] width 15 height 15
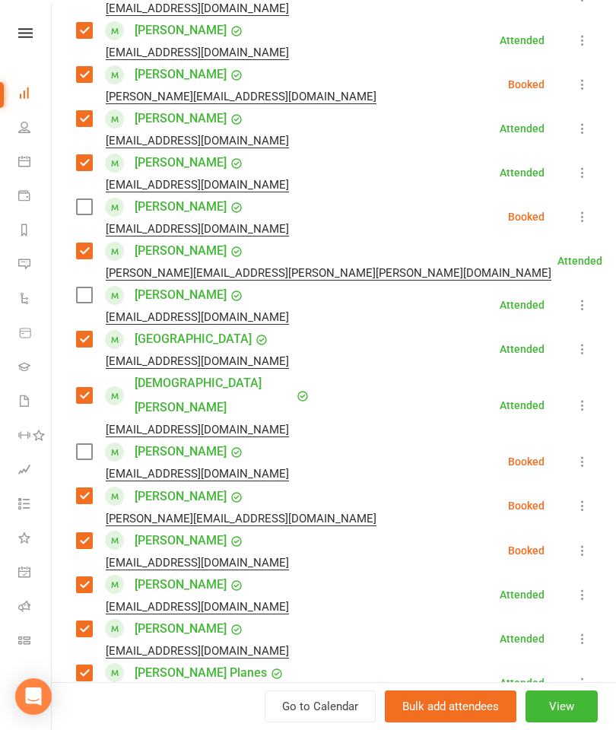
scroll to position [506, 0]
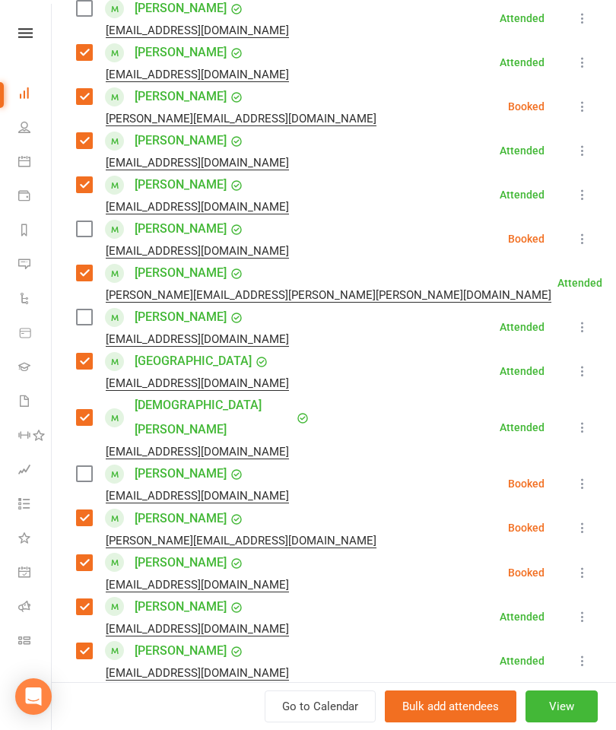
click at [85, 466] on label at bounding box center [83, 473] width 15 height 15
click at [86, 236] on label at bounding box center [83, 228] width 15 height 15
click at [91, 322] on label at bounding box center [83, 317] width 15 height 15
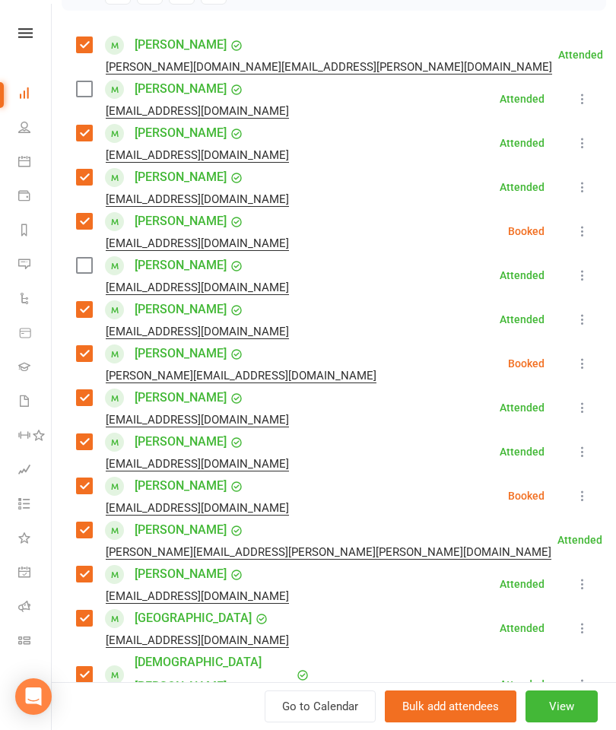
scroll to position [236, 0]
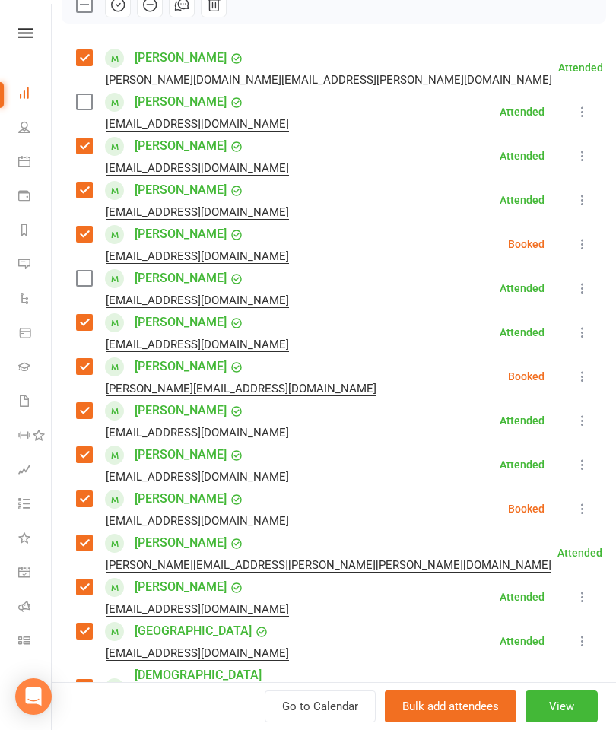
click at [83, 281] on label at bounding box center [83, 278] width 15 height 15
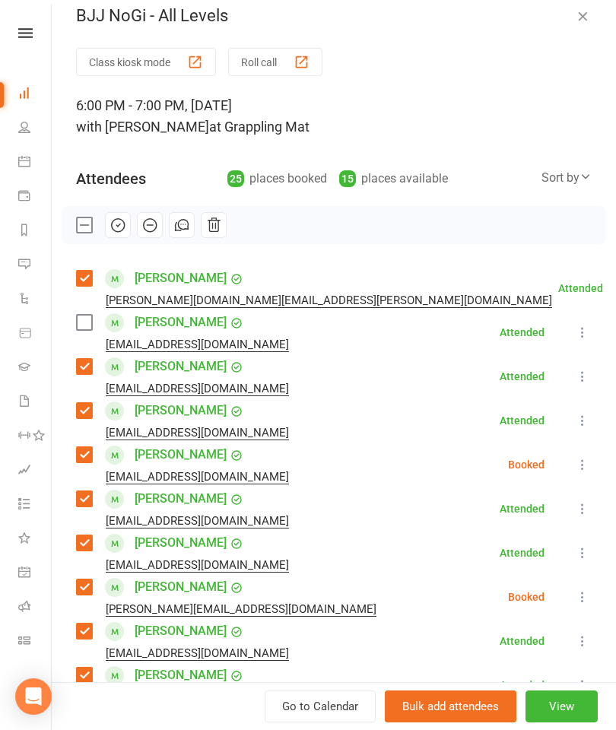
click at [81, 319] on label at bounding box center [83, 322] width 15 height 15
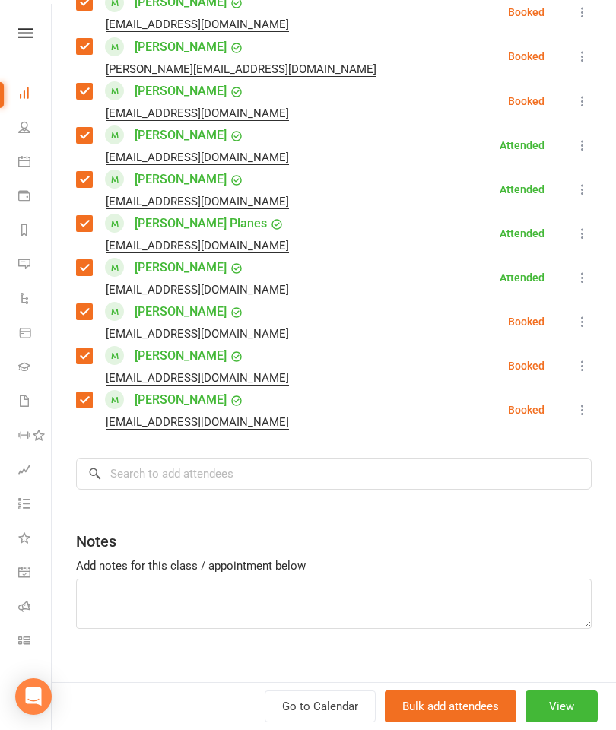
scroll to position [976, 0]
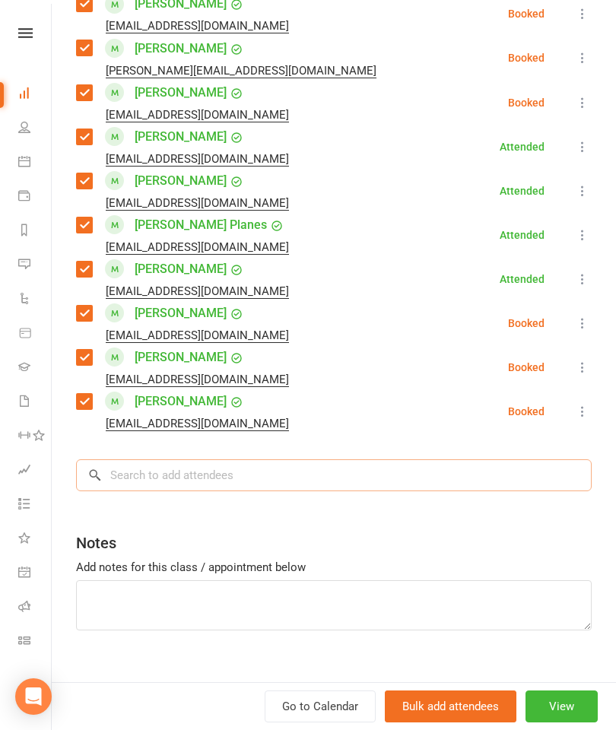
click at [258, 459] on input "search" at bounding box center [334, 475] width 516 height 32
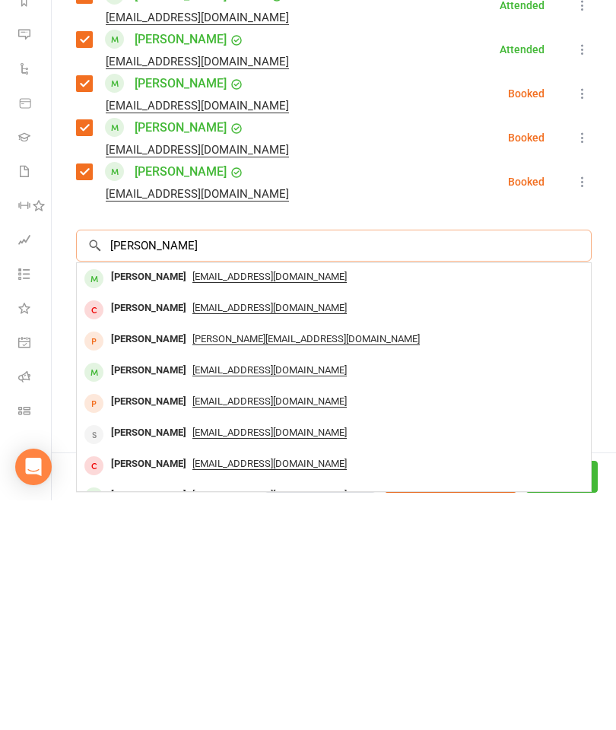
type input "[PERSON_NAME]"
click at [138, 496] on div "[PERSON_NAME]" at bounding box center [148, 507] width 87 height 22
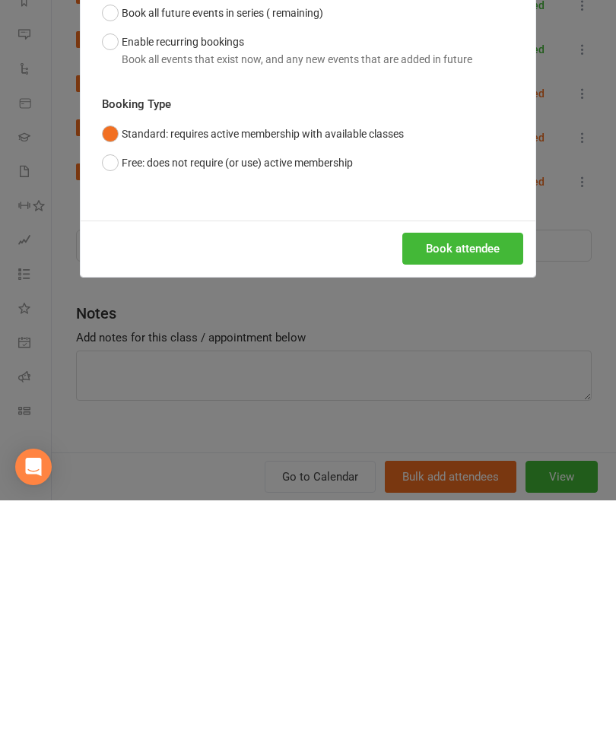
scroll to position [621, 0]
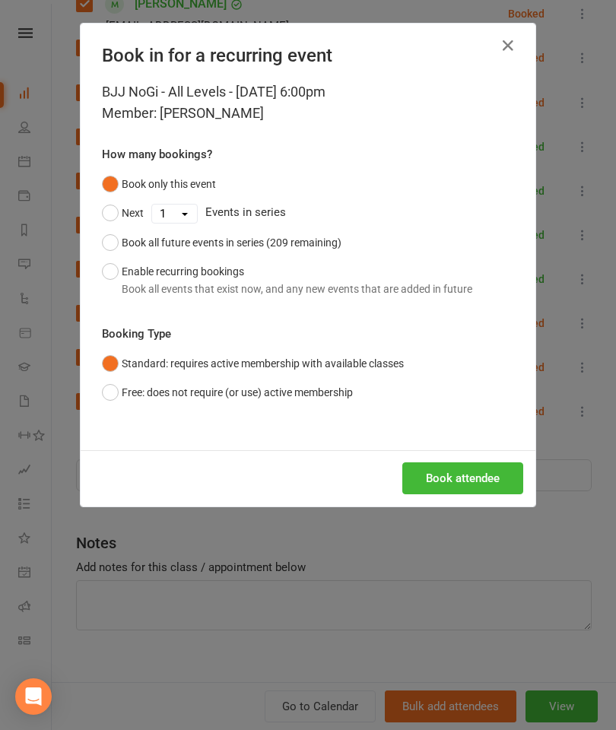
click at [437, 475] on button "Book attendee" at bounding box center [462, 478] width 121 height 32
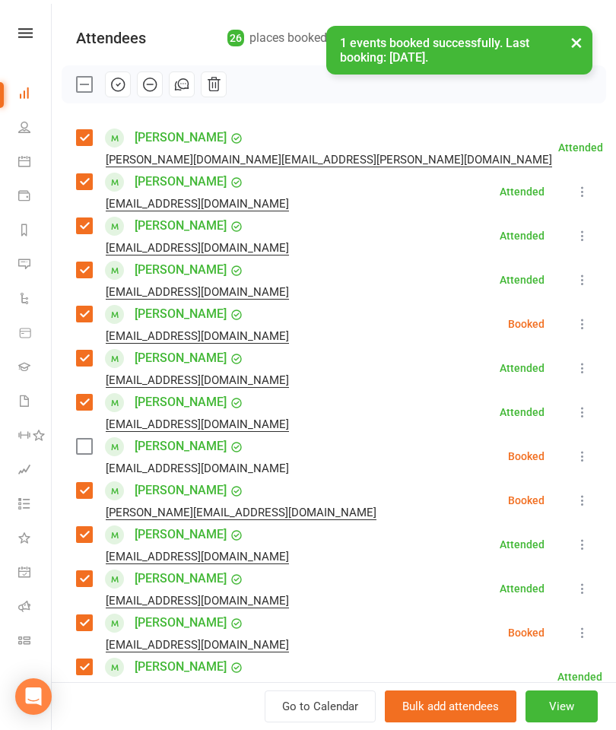
scroll to position [78, 0]
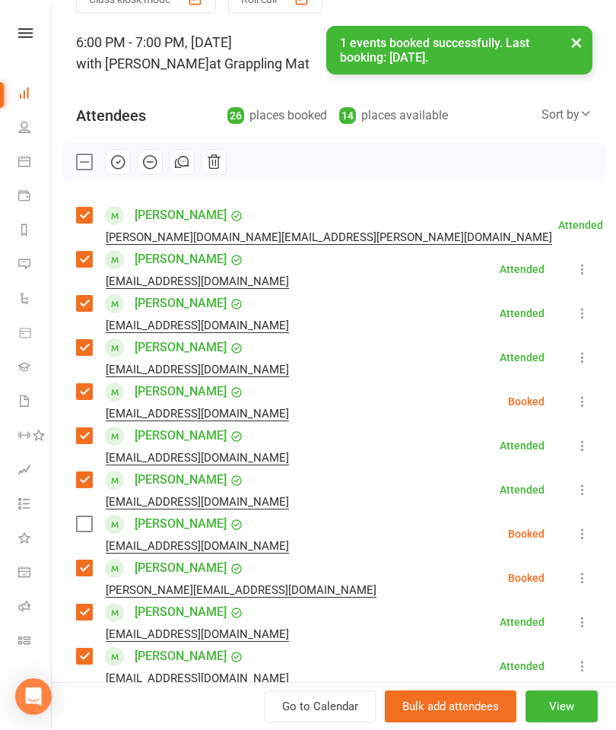
click at [77, 531] on label at bounding box center [83, 523] width 15 height 15
click at [116, 167] on icon "button" at bounding box center [118, 162] width 17 height 17
click at [565, 51] on button "×" at bounding box center [576, 42] width 27 height 33
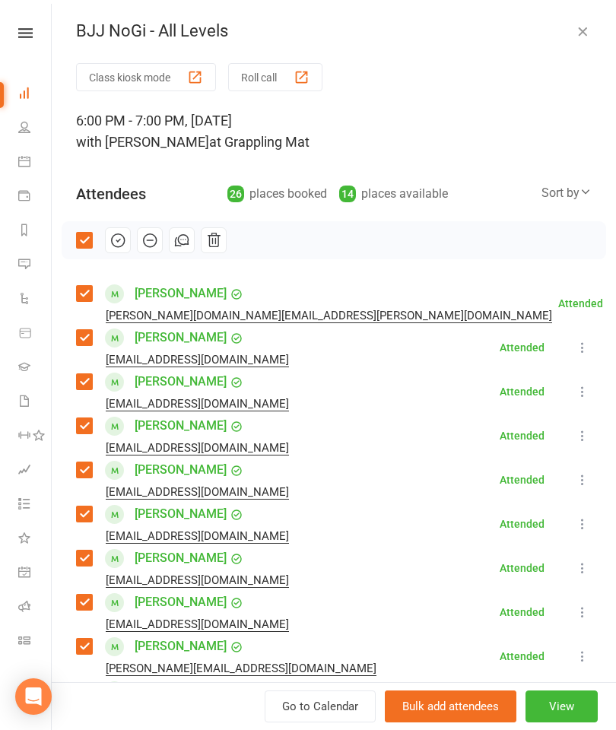
scroll to position [0, 0]
click at [588, 27] on icon "button" at bounding box center [582, 31] width 15 height 15
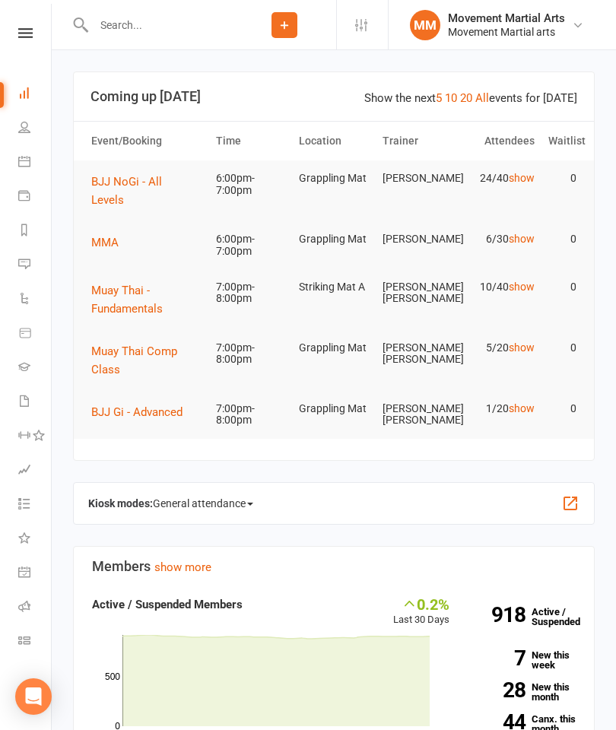
click at [114, 236] on span "MMA" at bounding box center [104, 243] width 27 height 14
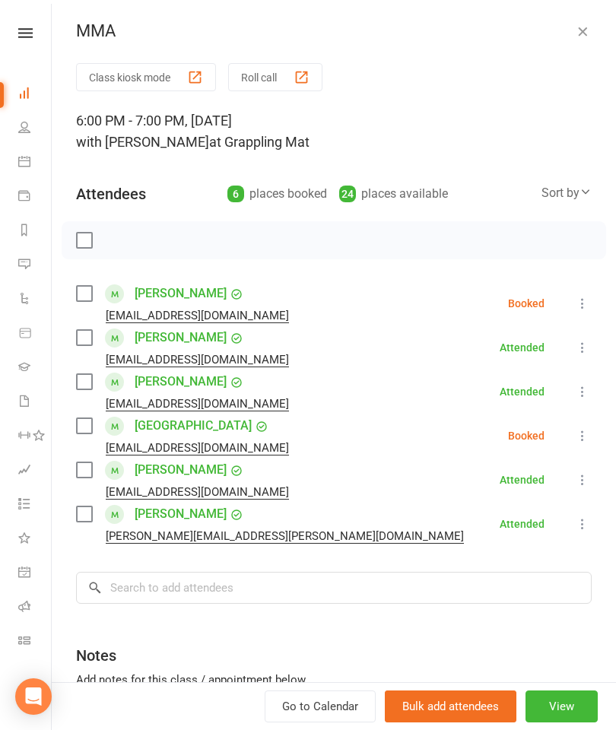
scroll to position [36, 0]
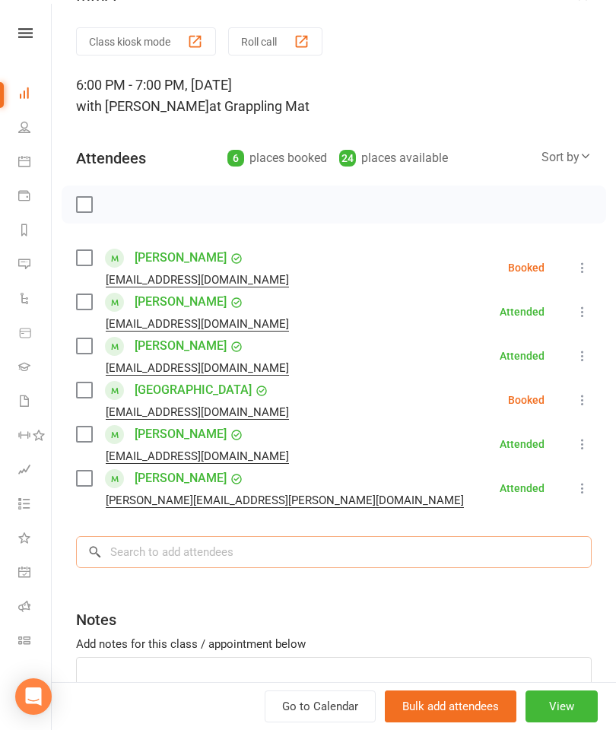
click at [191, 552] on input "search" at bounding box center [334, 552] width 516 height 32
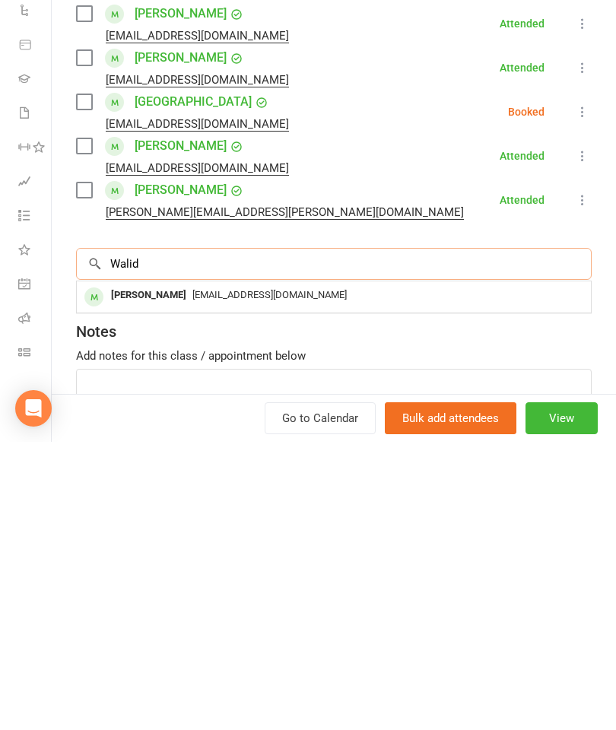
type input "Walid"
click at [132, 573] on div "[PERSON_NAME]" at bounding box center [148, 584] width 87 height 22
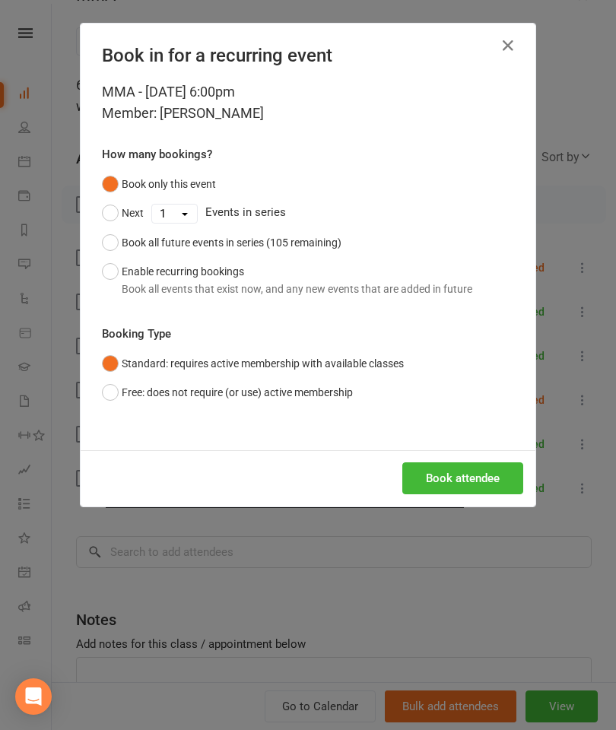
click at [448, 475] on button "Book attendee" at bounding box center [462, 478] width 121 height 32
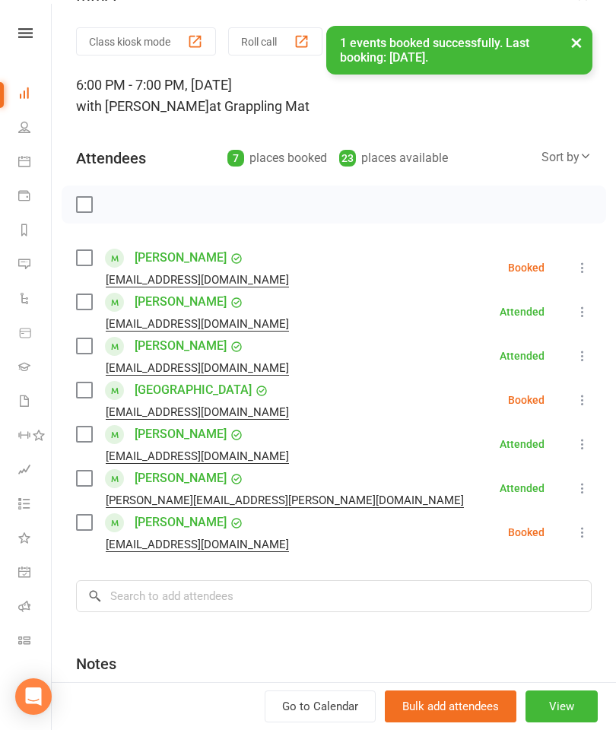
click at [91, 525] on label at bounding box center [83, 522] width 15 height 15
click at [190, 589] on input "search" at bounding box center [334, 596] width 516 height 32
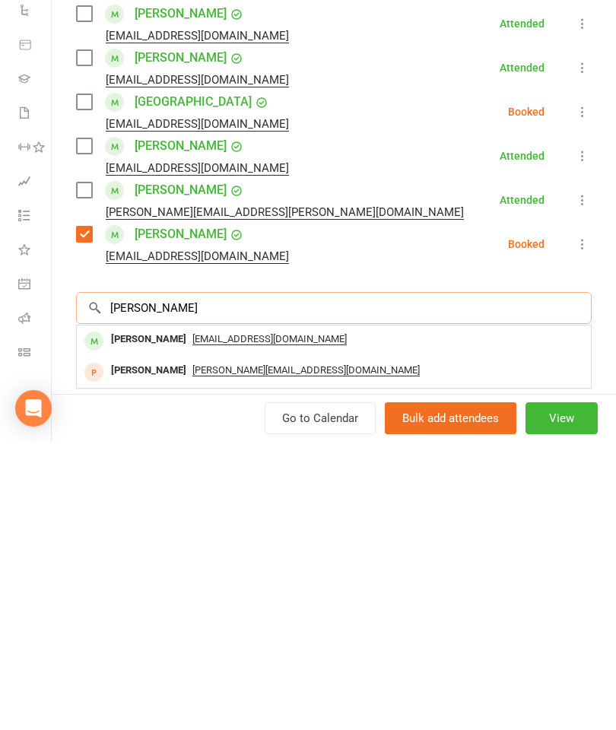
type input "[PERSON_NAME]"
click at [144, 617] on div "[PERSON_NAME]" at bounding box center [148, 628] width 87 height 22
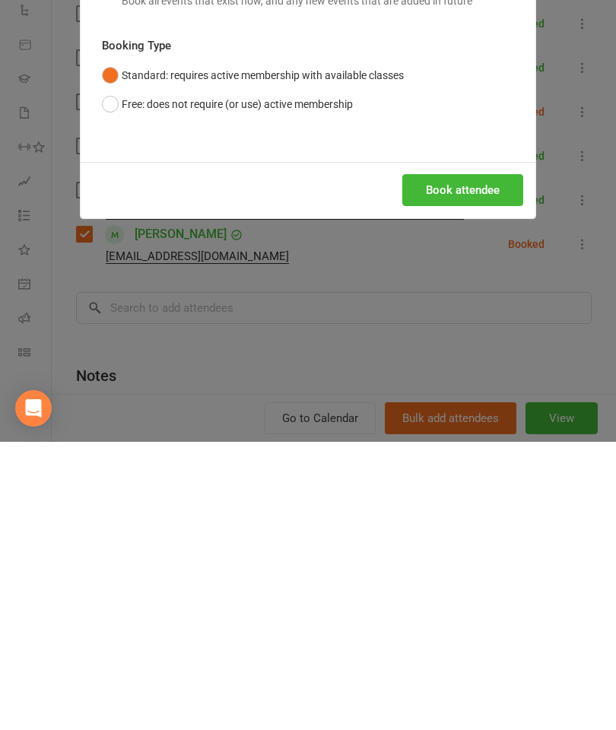
scroll to position [707, 26]
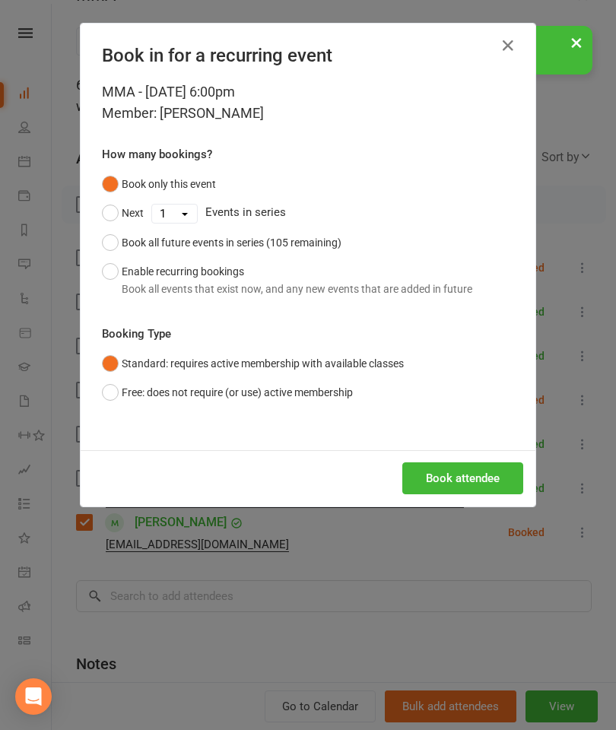
click at [485, 487] on button "Book attendee" at bounding box center [462, 478] width 121 height 32
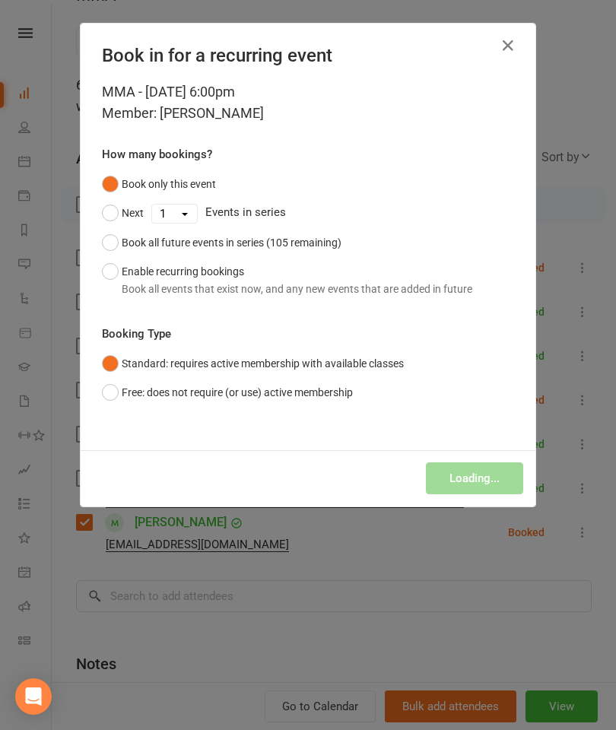
scroll to position [707, 0]
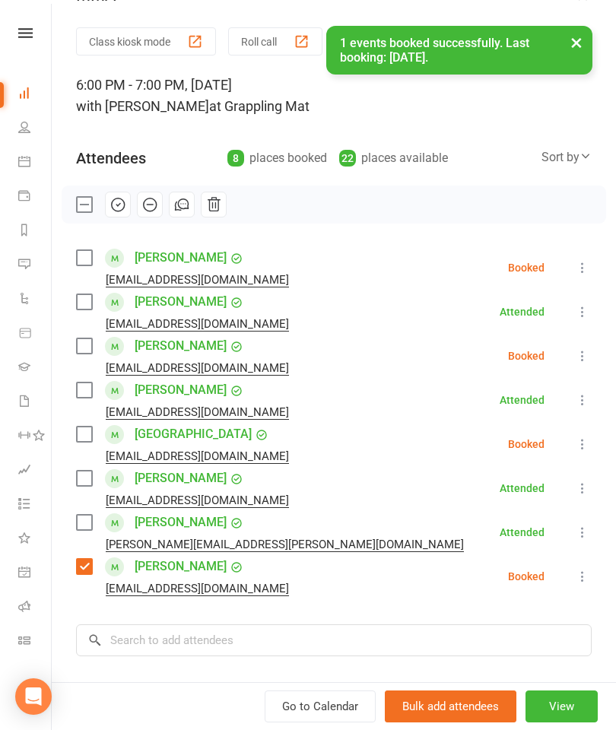
click at [88, 352] on label at bounding box center [83, 345] width 15 height 15
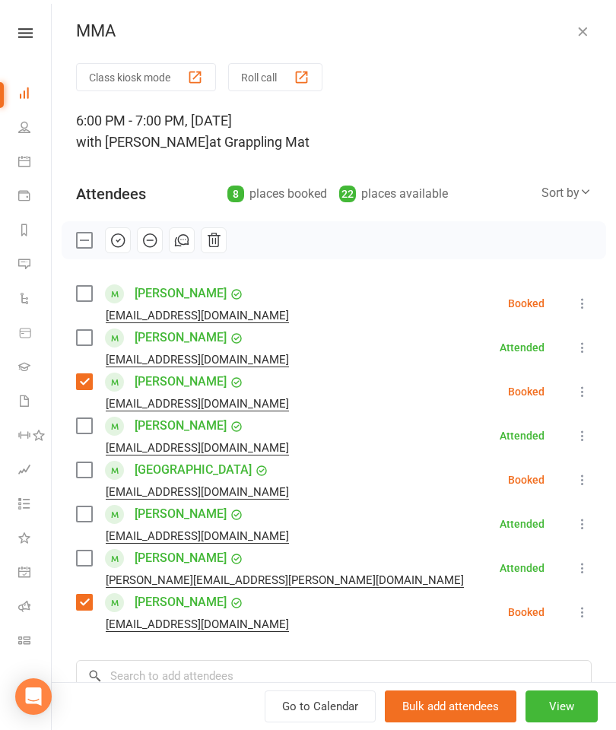
scroll to position [0, 0]
click at [84, 339] on label at bounding box center [83, 337] width 15 height 15
click at [589, 480] on icon at bounding box center [582, 479] width 15 height 15
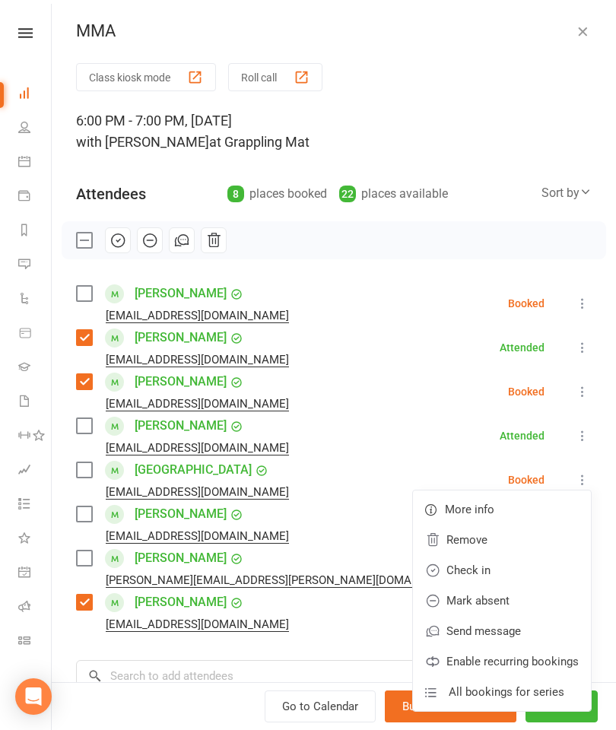
click at [472, 541] on link "Remove" at bounding box center [502, 540] width 178 height 30
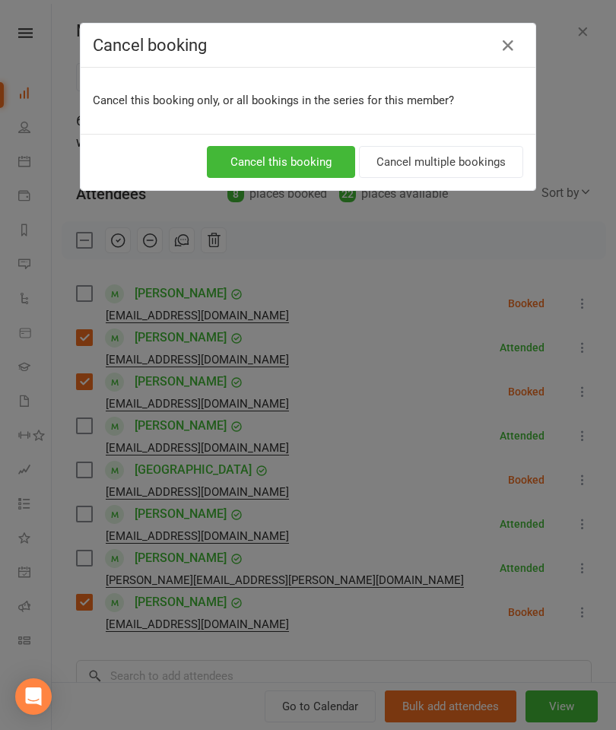
click at [288, 167] on button "Cancel this booking" at bounding box center [281, 162] width 148 height 32
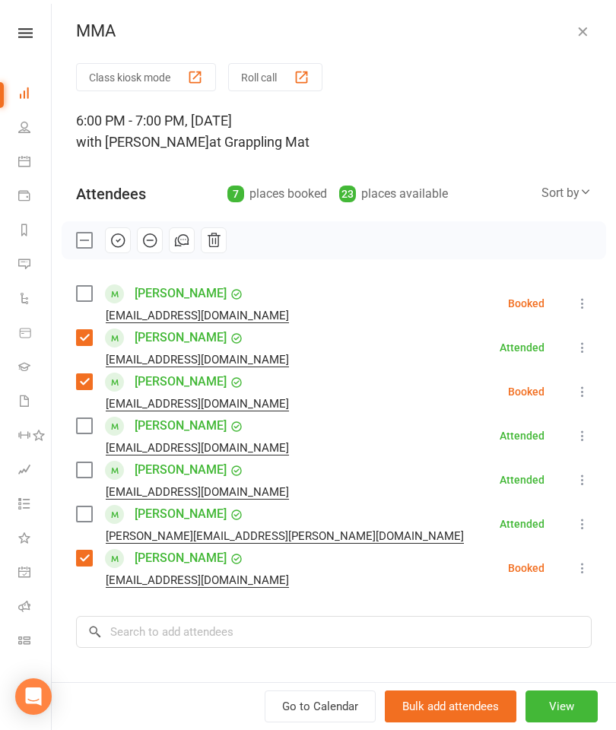
click at [88, 478] on label at bounding box center [83, 469] width 15 height 15
click at [90, 286] on label at bounding box center [83, 293] width 15 height 15
click at [220, 622] on input "search" at bounding box center [334, 632] width 516 height 32
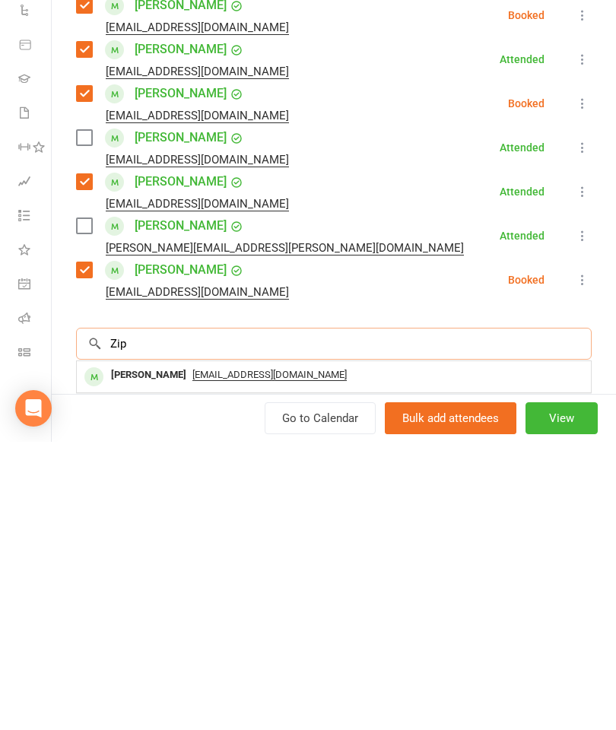
type input "Zip"
click at [119, 652] on div "[PERSON_NAME]" at bounding box center [148, 663] width 87 height 22
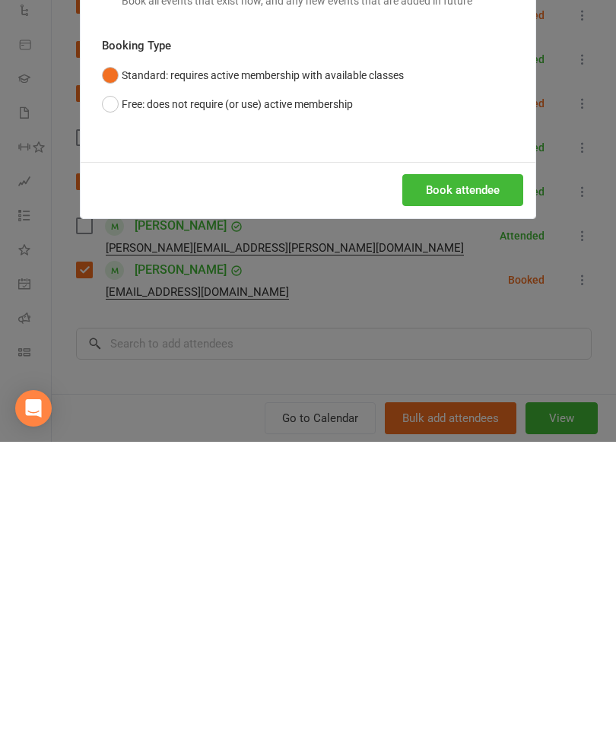
scroll to position [1119, 0]
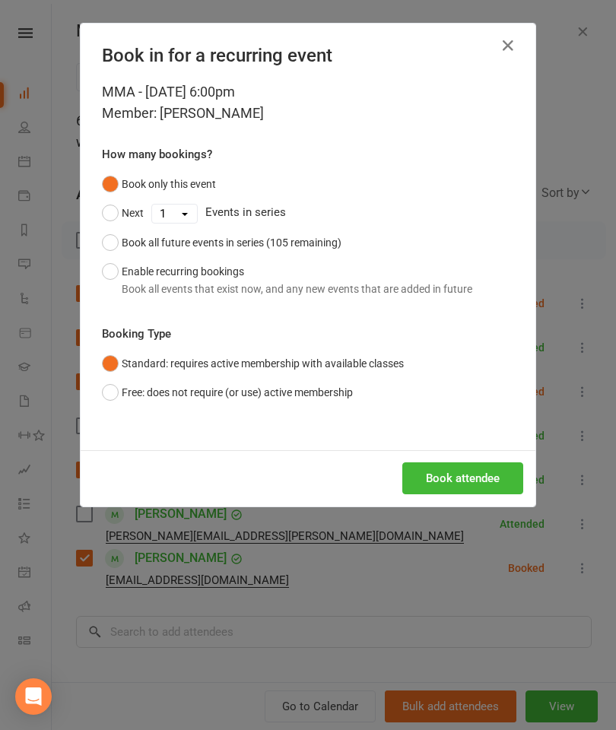
click at [443, 487] on button "Book attendee" at bounding box center [462, 478] width 121 height 32
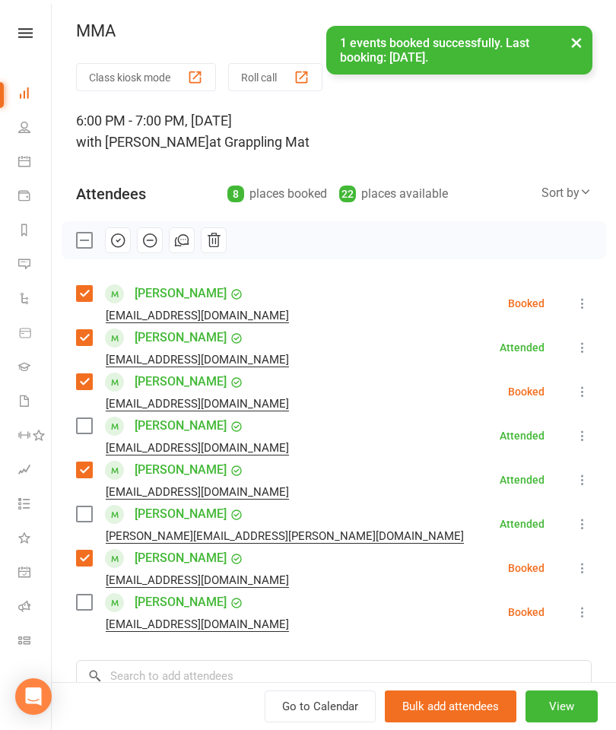
click at [85, 609] on label at bounding box center [83, 602] width 15 height 15
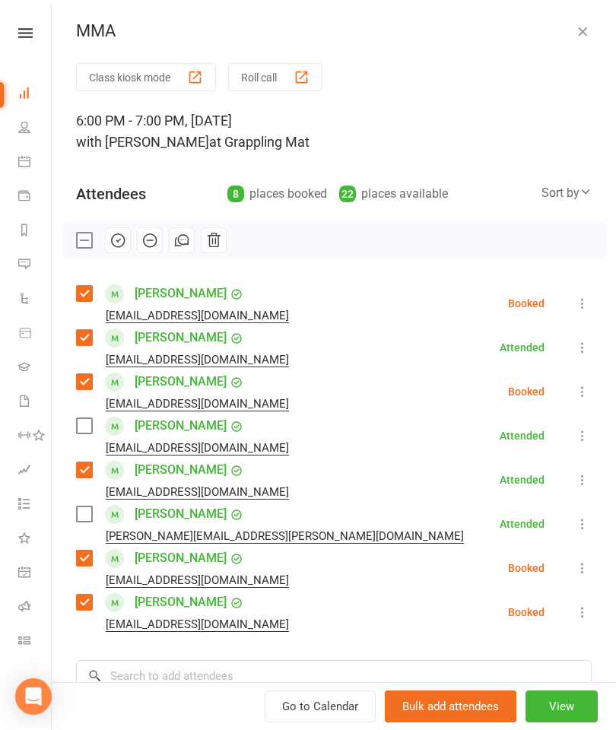
click at [91, 516] on label at bounding box center [83, 513] width 15 height 15
click at [575, 440] on button at bounding box center [582, 436] width 18 height 18
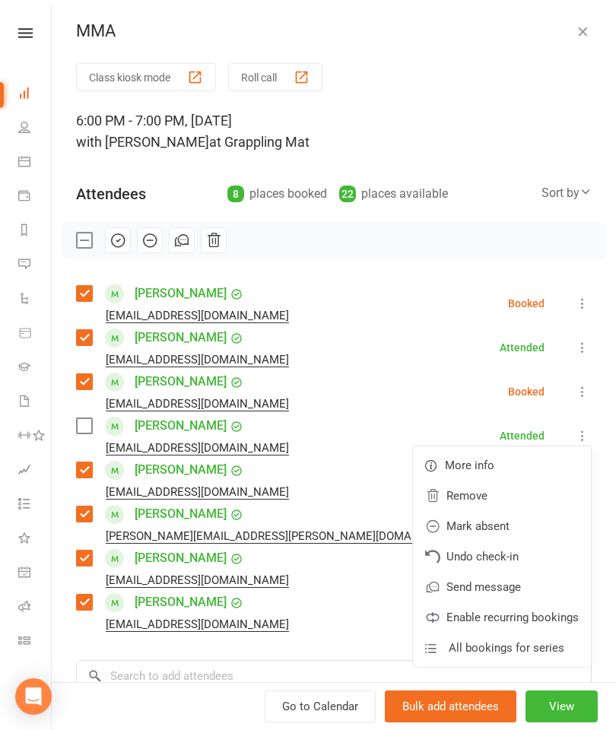
click at [516, 497] on link "Remove" at bounding box center [502, 496] width 178 height 30
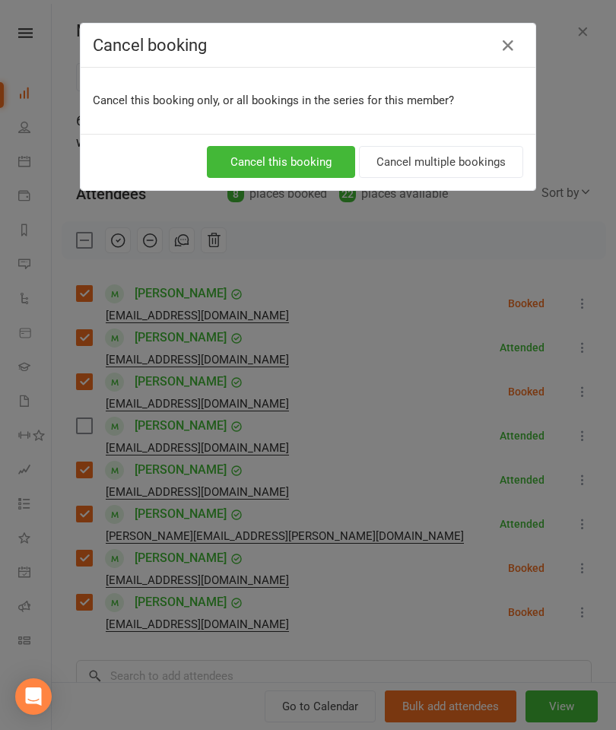
click at [306, 163] on button "Cancel this booking" at bounding box center [281, 162] width 148 height 32
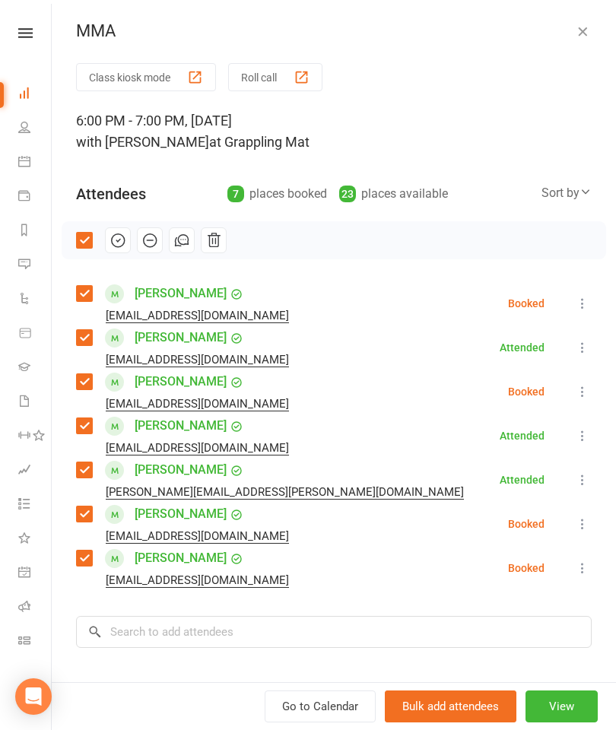
click at [121, 243] on icon "button" at bounding box center [118, 240] width 17 height 17
click at [586, 22] on button "button" at bounding box center [582, 31] width 18 height 18
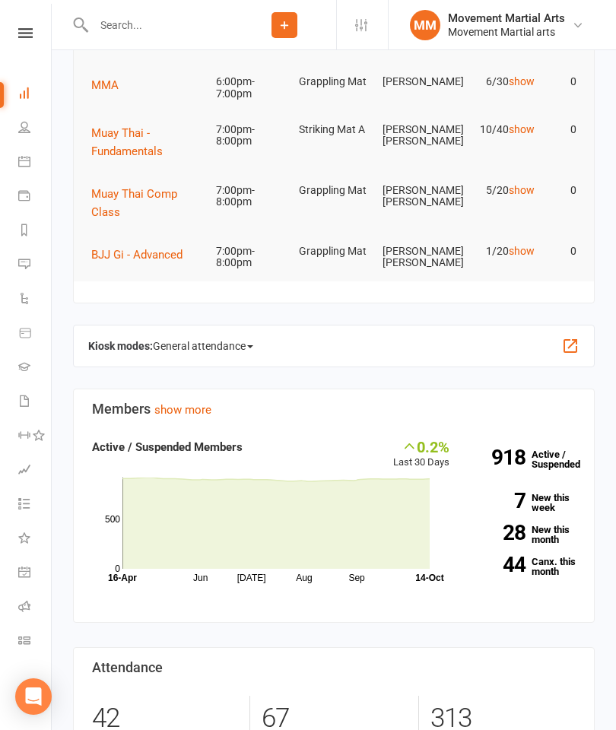
scroll to position [100, 0]
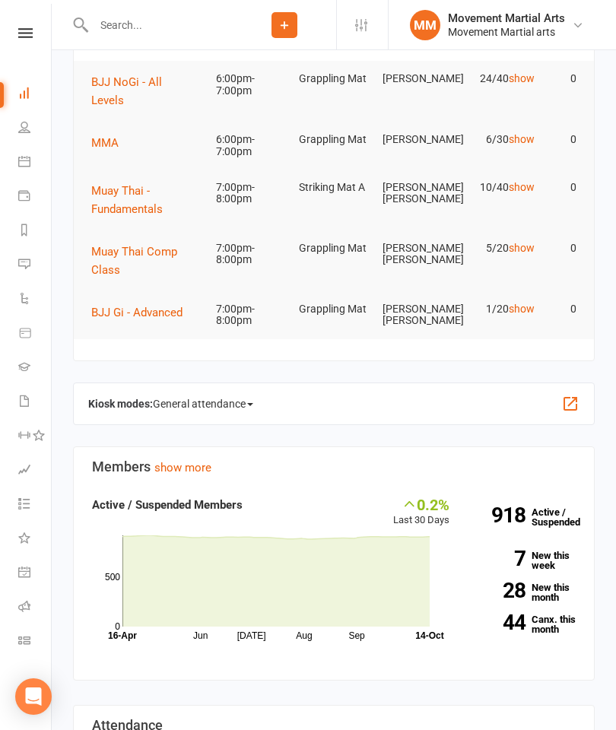
click at [162, 87] on span "BJJ NoGi - All Levels" at bounding box center [126, 91] width 71 height 32
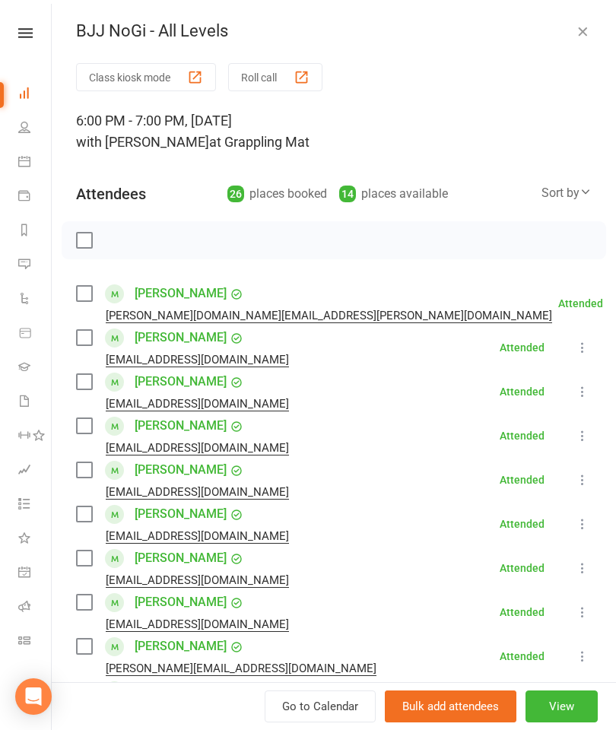
scroll to position [0, 0]
